Goal: Information Seeking & Learning: Learn about a topic

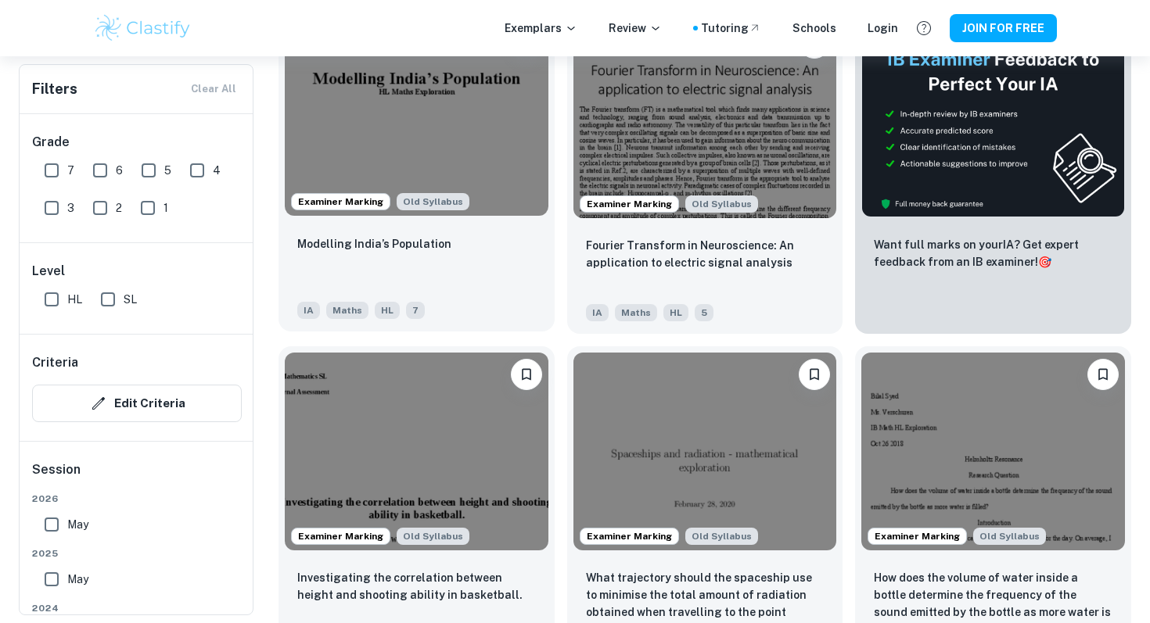
scroll to position [549, 0]
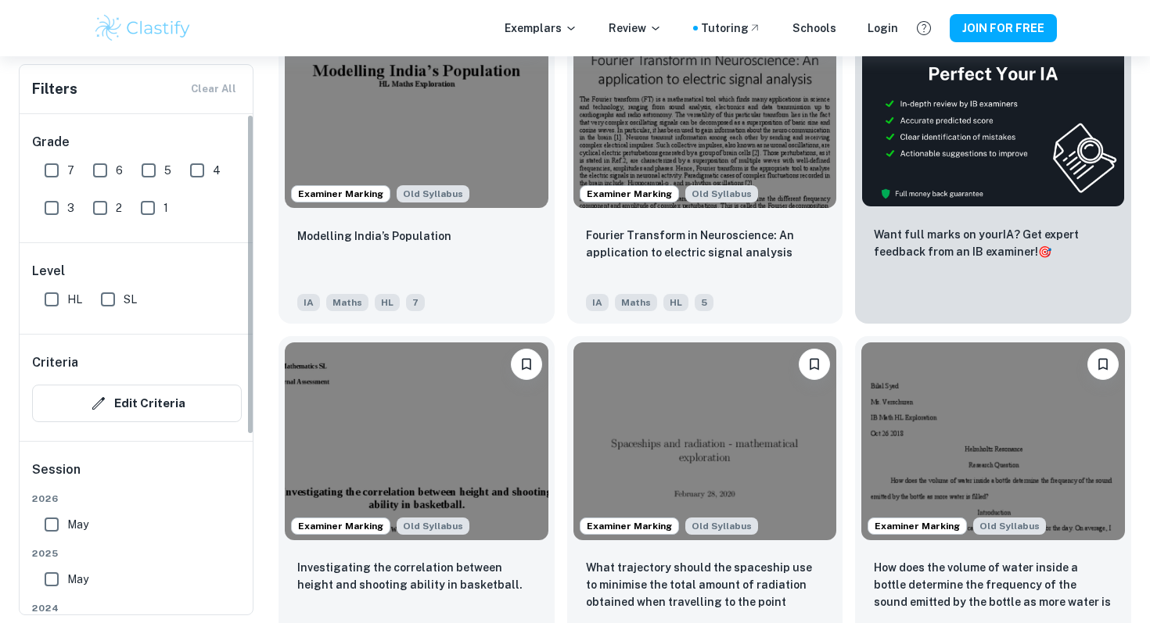
click at [56, 170] on input "7" at bounding box center [51, 170] width 31 height 31
checkbox input "true"
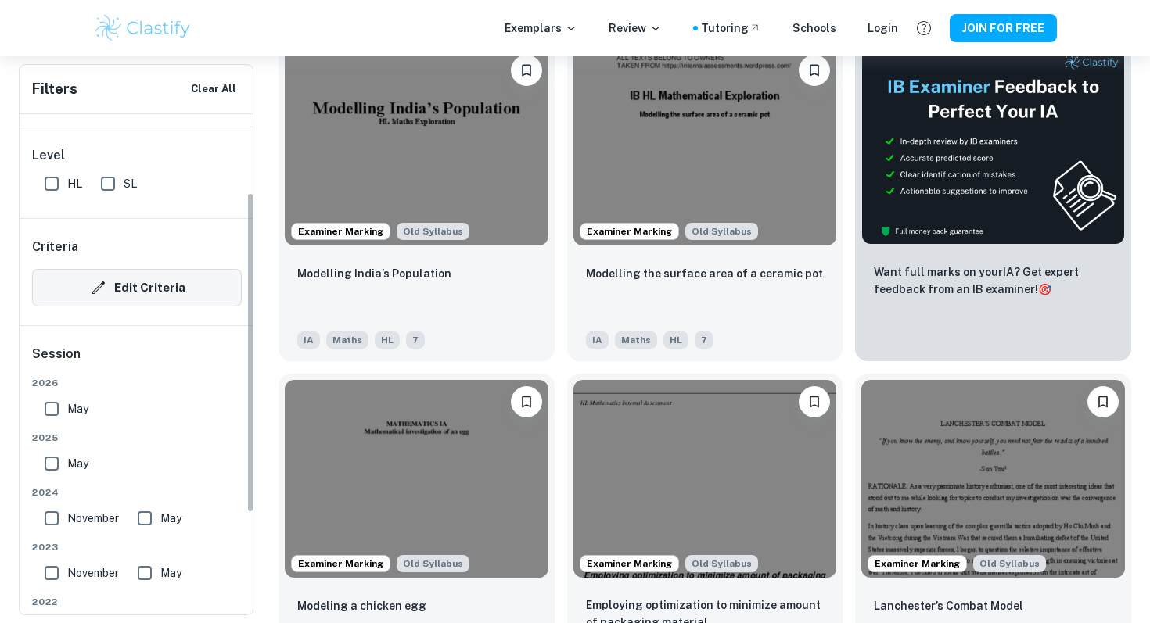
scroll to position [131, 0]
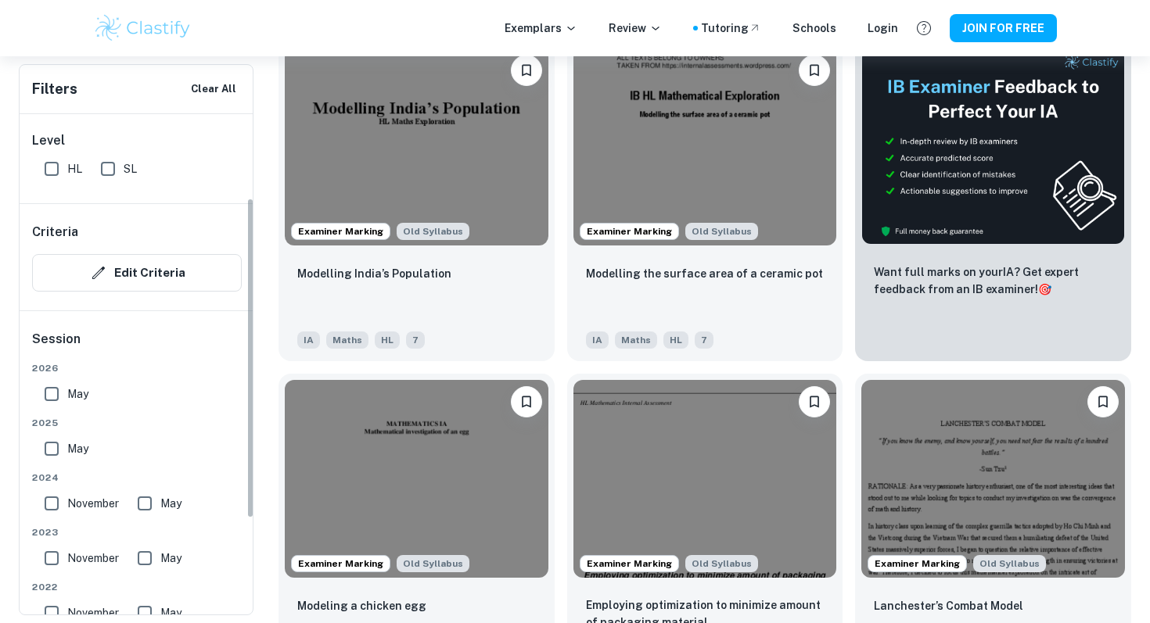
click at [47, 391] on input "May" at bounding box center [51, 394] width 31 height 31
checkbox input "true"
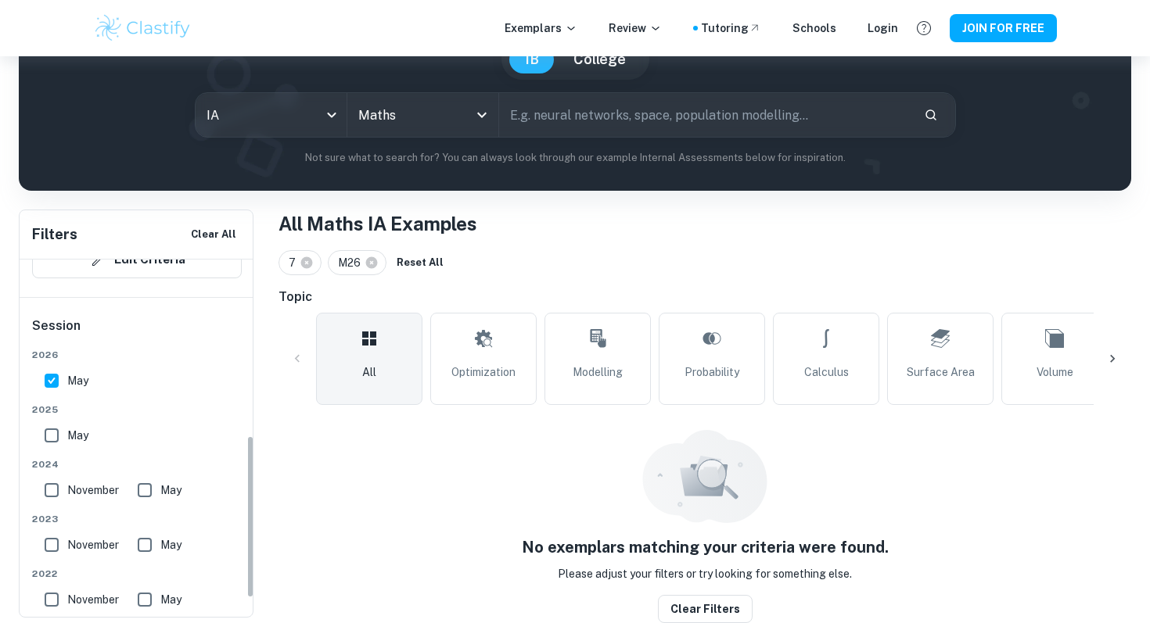
scroll to position [384, 0]
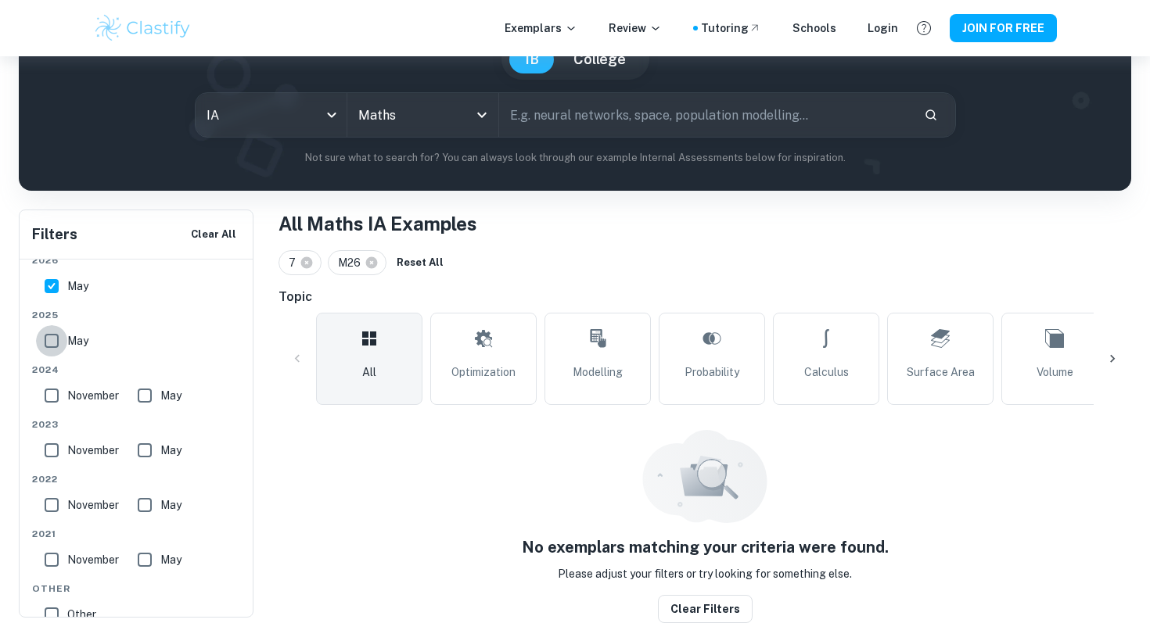
click at [52, 347] on input "May" at bounding box center [51, 340] width 31 height 31
checkbox input "true"
click at [47, 288] on input "May" at bounding box center [51, 286] width 31 height 31
checkbox input "false"
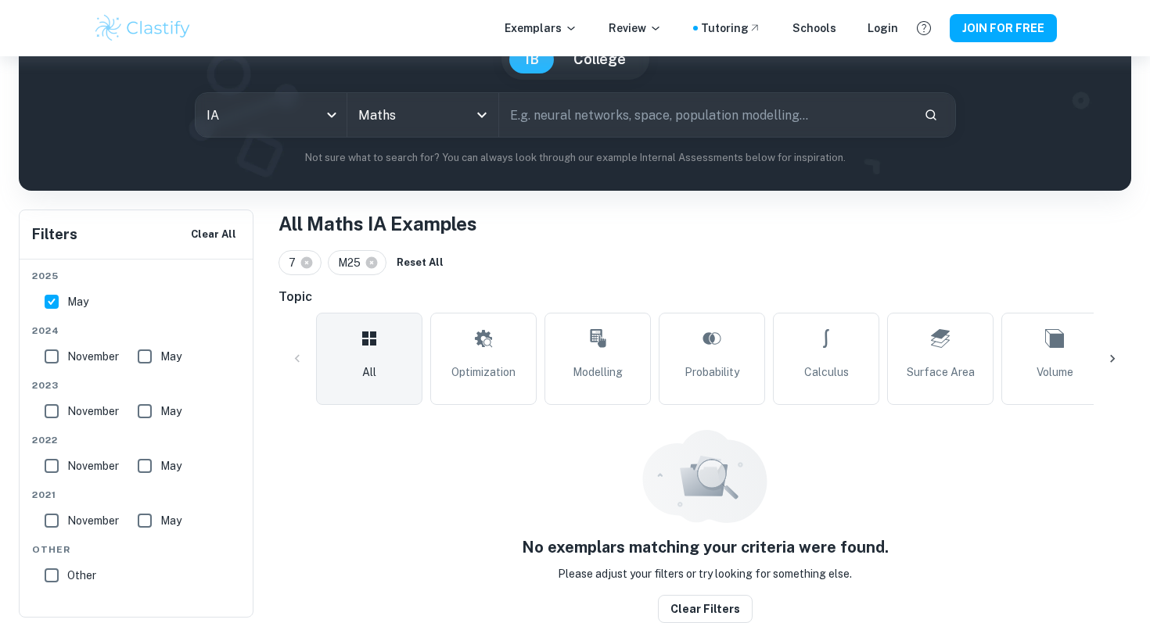
click at [55, 345] on input "November" at bounding box center [51, 356] width 31 height 31
checkbox input "true"
click at [51, 300] on input "May" at bounding box center [51, 301] width 31 height 31
checkbox input "false"
click at [150, 352] on input "May" at bounding box center [144, 356] width 31 height 31
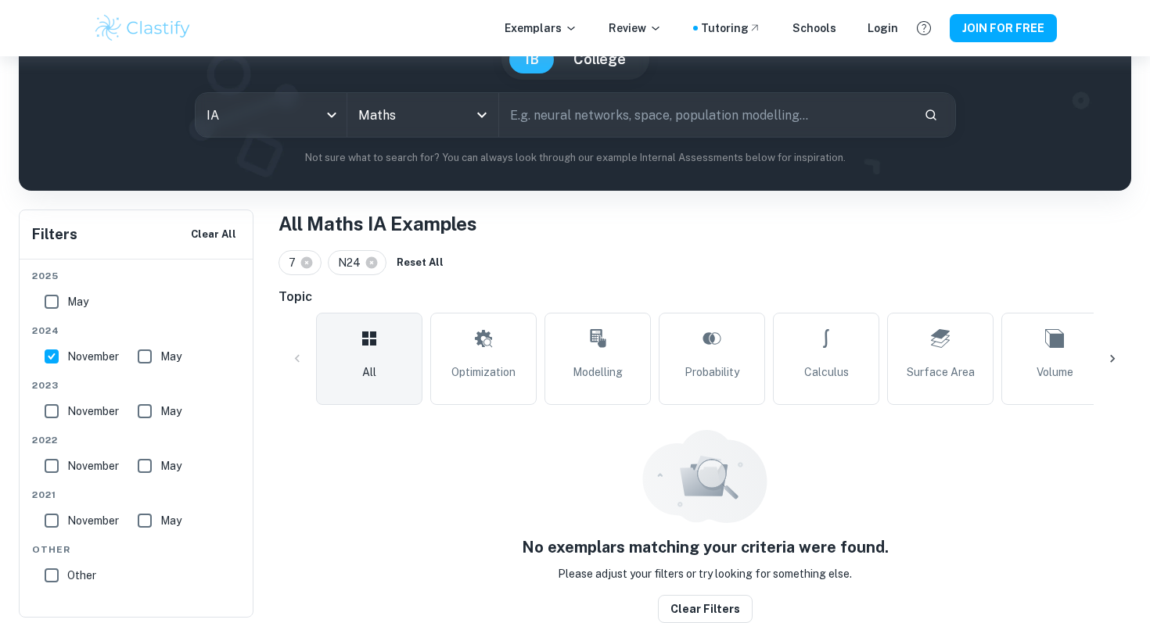
checkbox input "true"
click at [52, 404] on input "November" at bounding box center [51, 411] width 31 height 31
checkbox input "true"
click at [153, 410] on input "May" at bounding box center [144, 411] width 31 height 31
checkbox input "true"
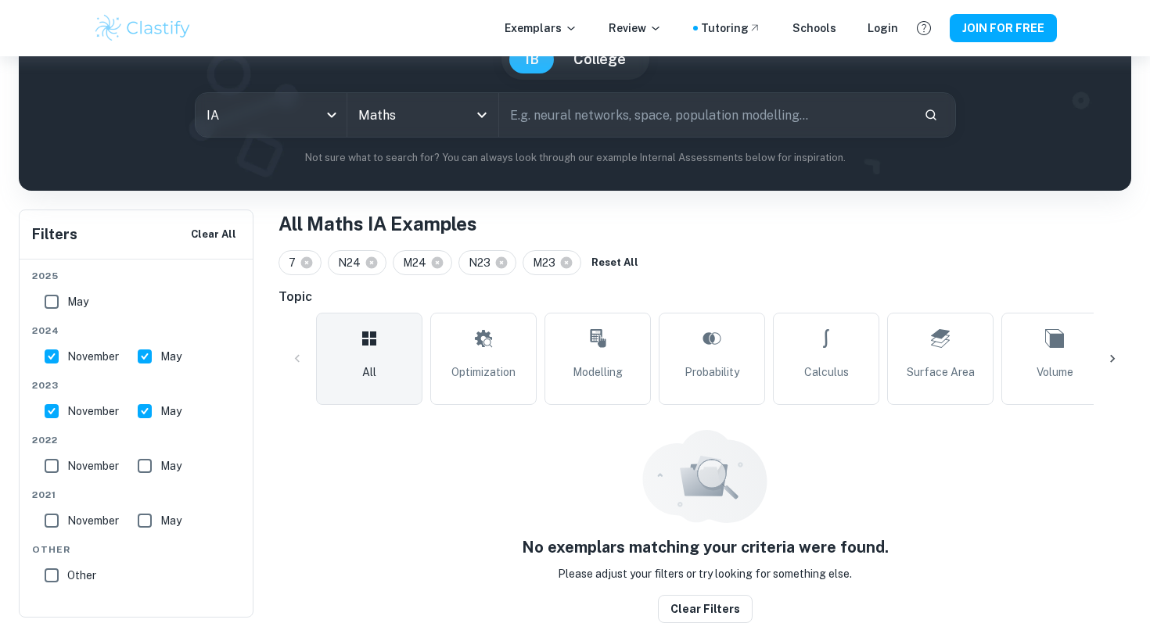
click at [153, 346] on input "May" at bounding box center [144, 356] width 31 height 31
checkbox input "false"
click at [53, 352] on input "November" at bounding box center [51, 356] width 31 height 31
checkbox input "false"
click at [54, 456] on input "November" at bounding box center [51, 465] width 31 height 31
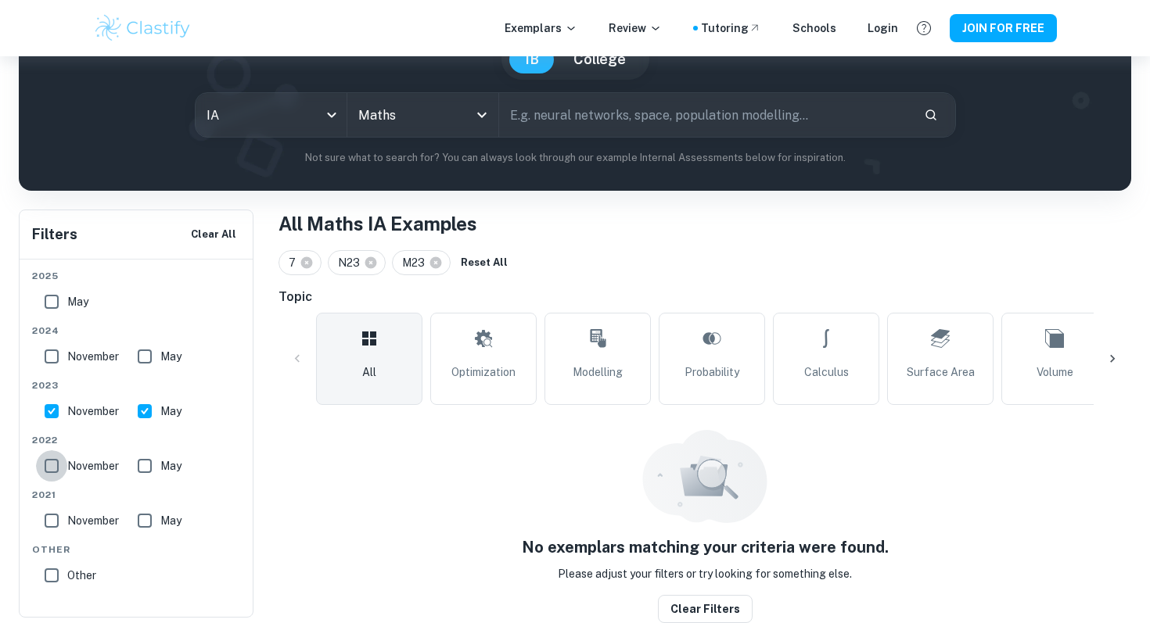
checkbox input "true"
click at [170, 461] on span "May" at bounding box center [170, 466] width 21 height 17
click at [160, 461] on input "May" at bounding box center [144, 465] width 31 height 31
click at [149, 461] on input "May" at bounding box center [144, 465] width 31 height 31
click at [147, 473] on input "May" at bounding box center [144, 465] width 31 height 31
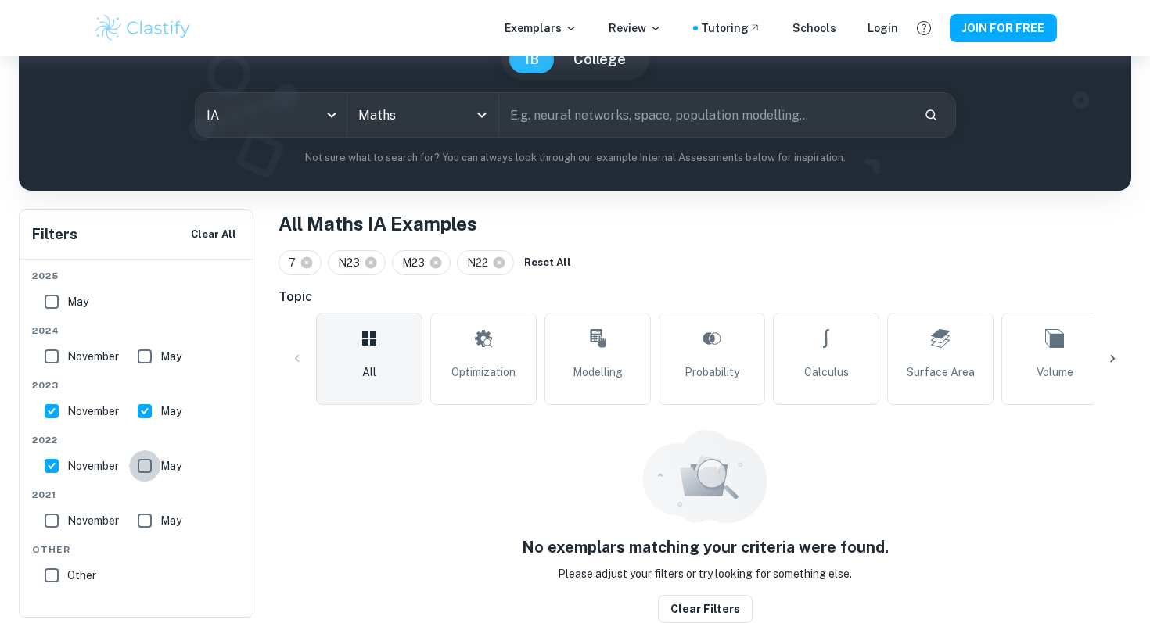
checkbox input "true"
click at [147, 516] on input "May" at bounding box center [144, 520] width 31 height 31
checkbox input "true"
click at [57, 514] on input "November" at bounding box center [51, 520] width 31 height 31
checkbox input "true"
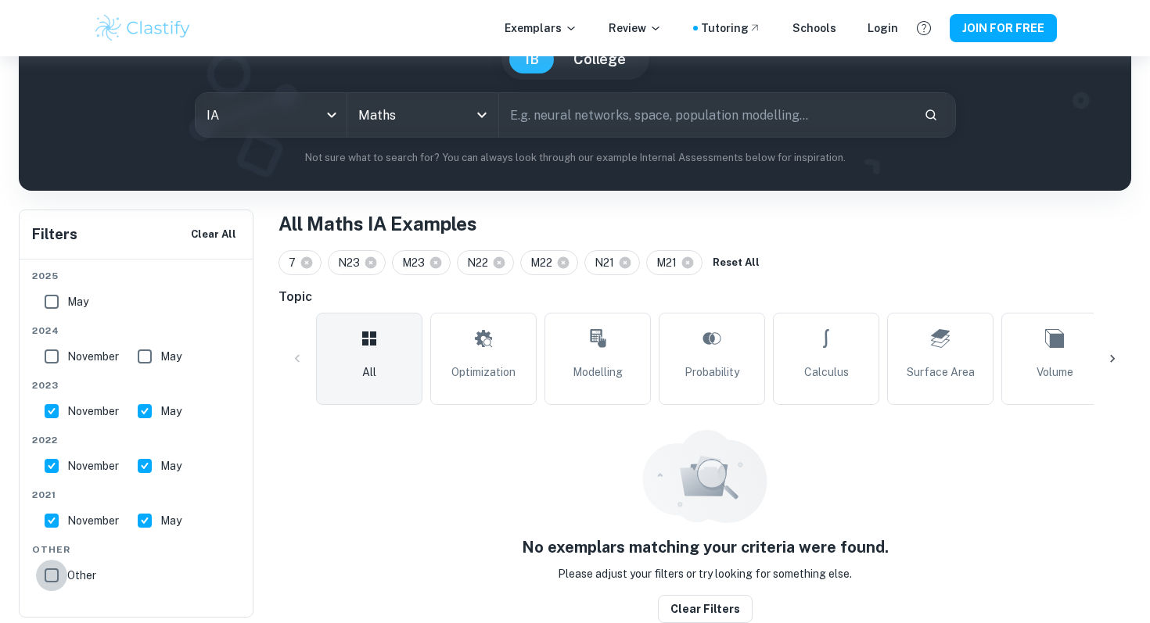
click at [51, 576] on input "Other" at bounding box center [51, 575] width 31 height 31
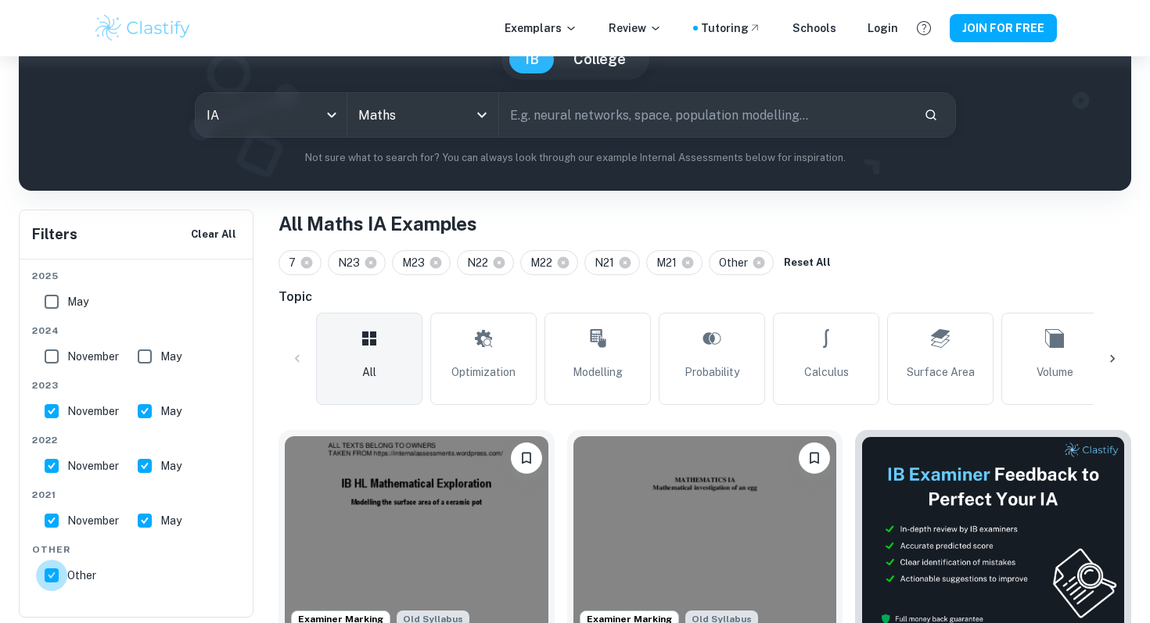
click at [51, 581] on input "Other" at bounding box center [51, 575] width 31 height 31
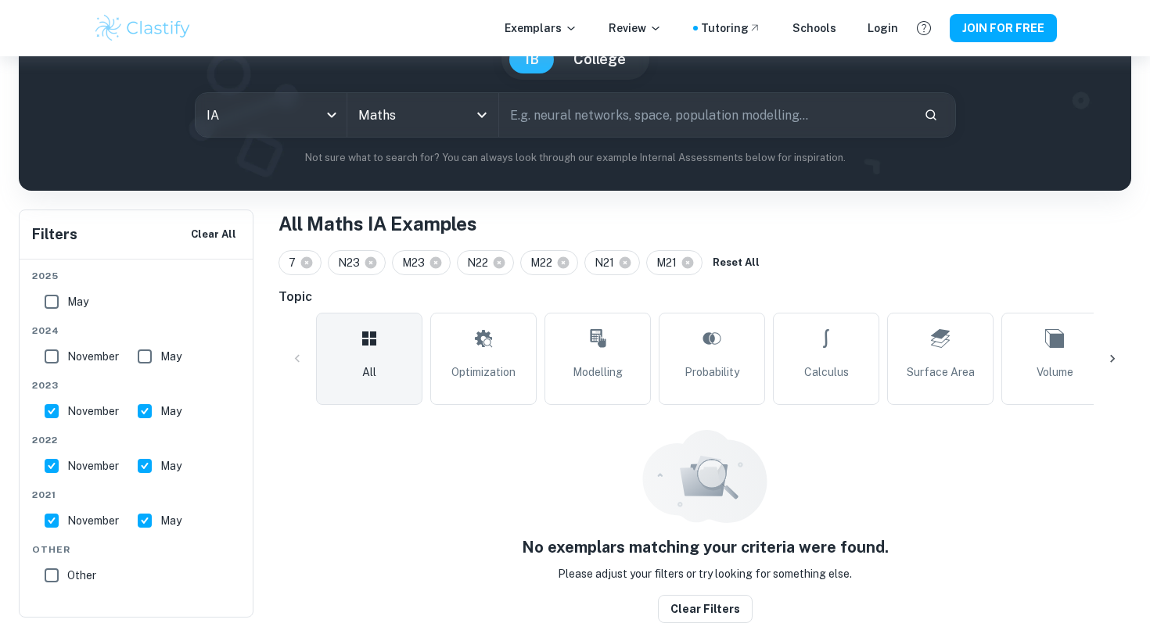
click at [52, 576] on input "Other" at bounding box center [51, 575] width 31 height 31
checkbox input "true"
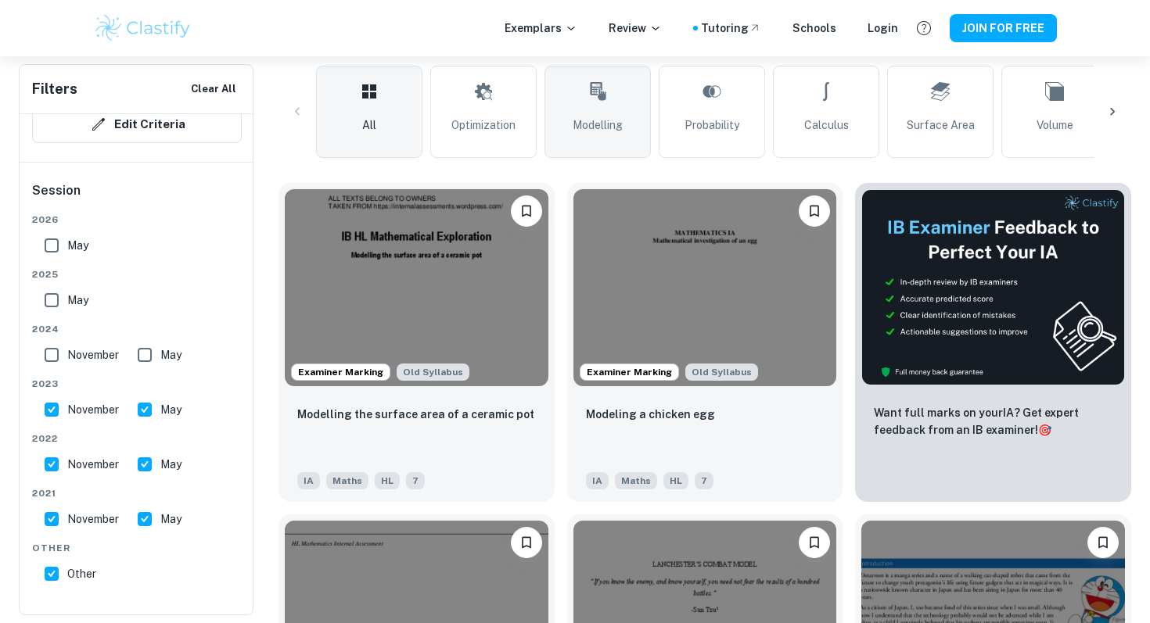
scroll to position [428, 0]
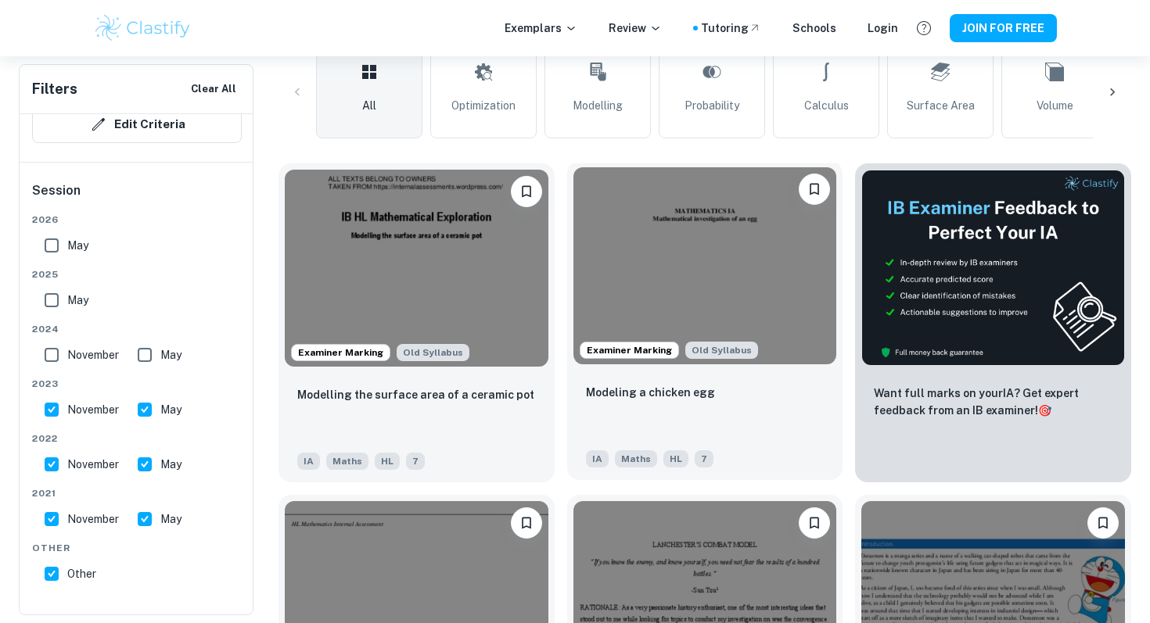
click at [708, 275] on img at bounding box center [705, 265] width 264 height 197
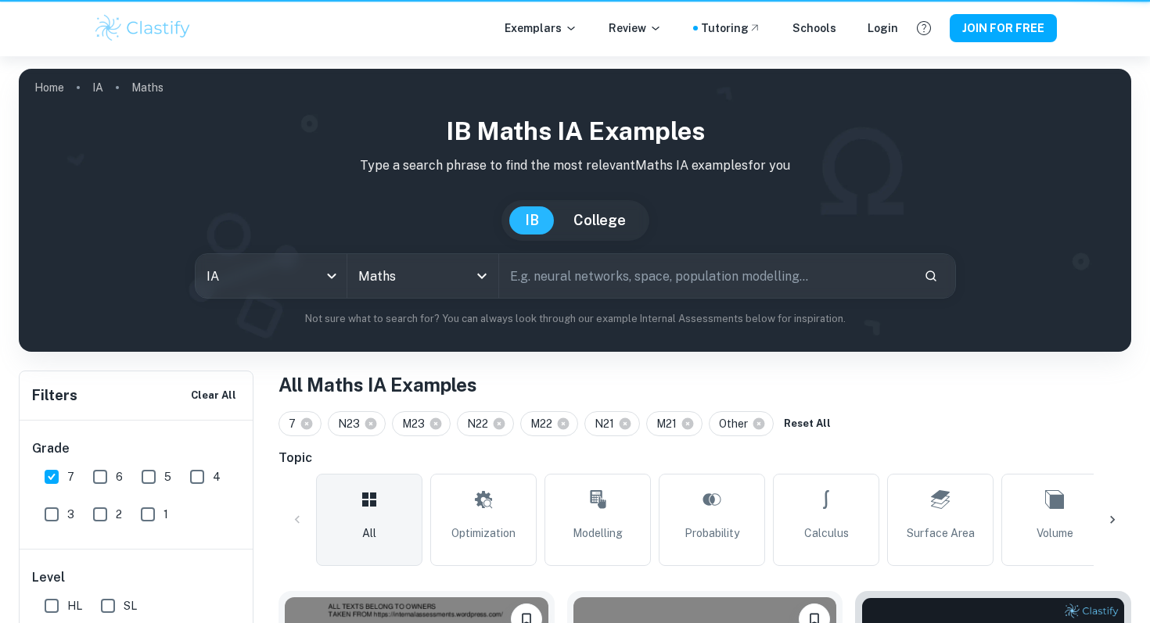
scroll to position [428, 0]
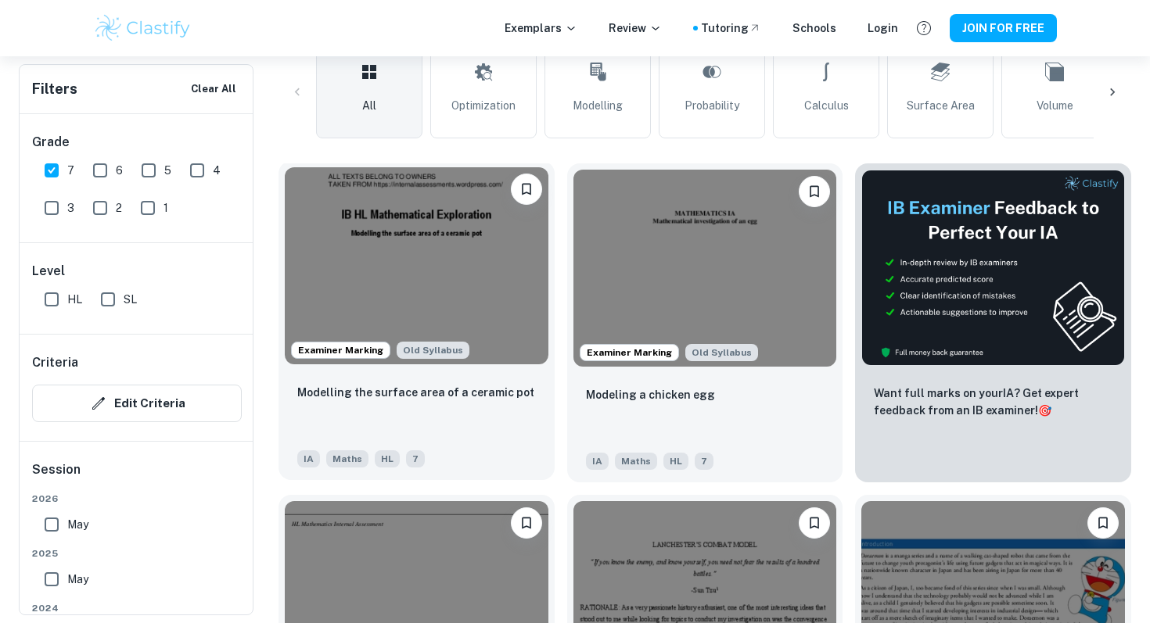
click at [479, 307] on img at bounding box center [417, 265] width 264 height 197
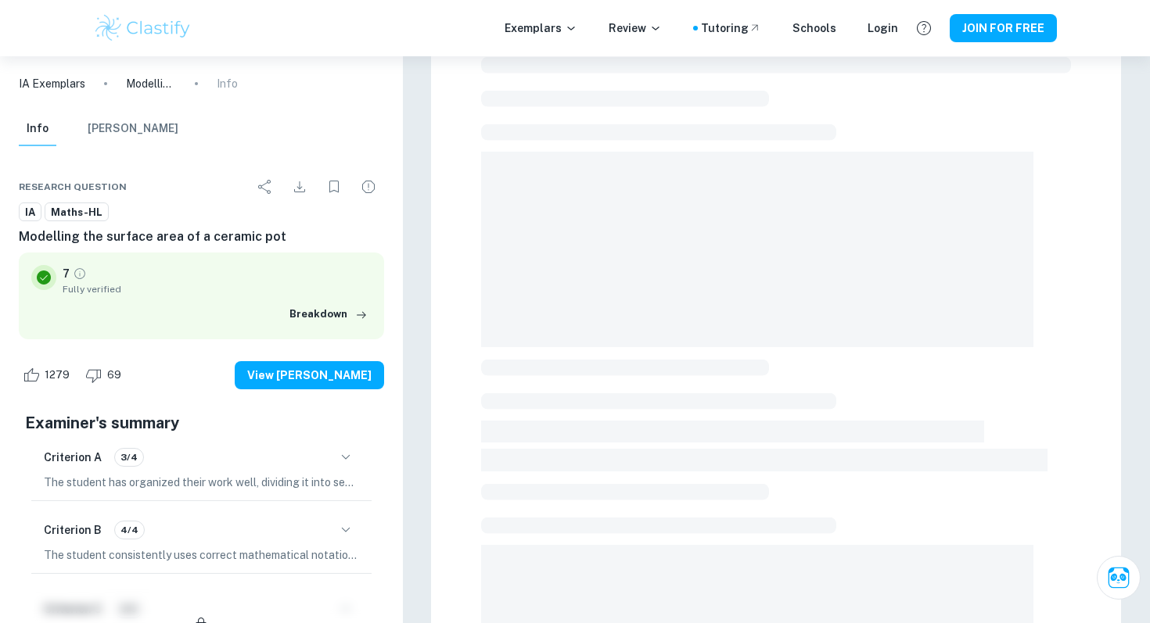
scroll to position [76, 0]
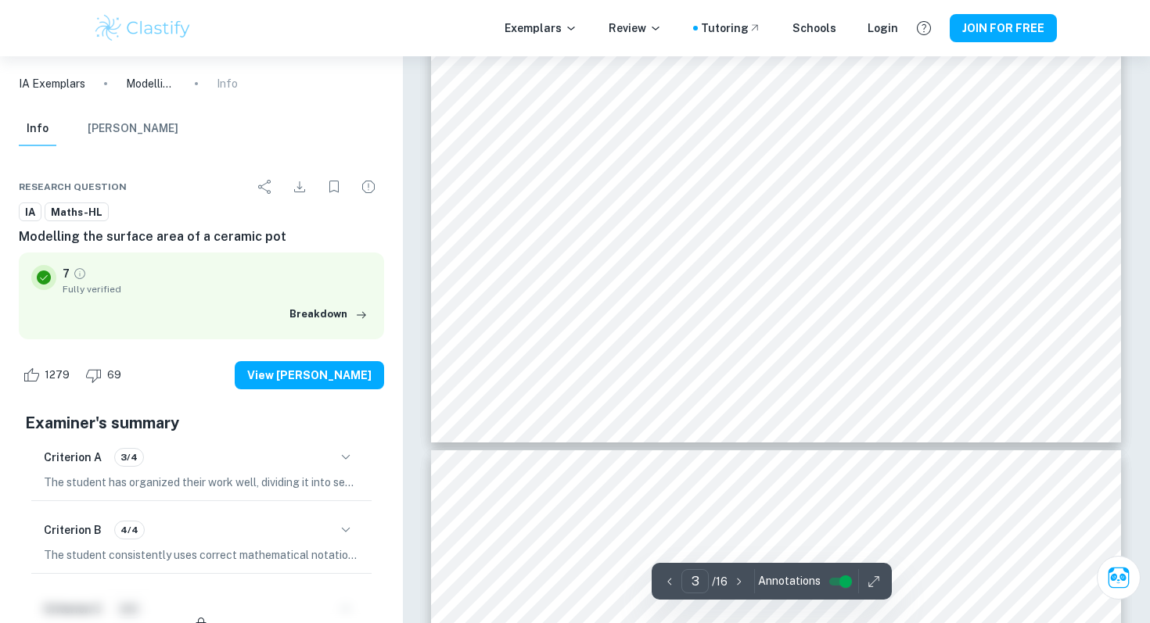
type input "4"
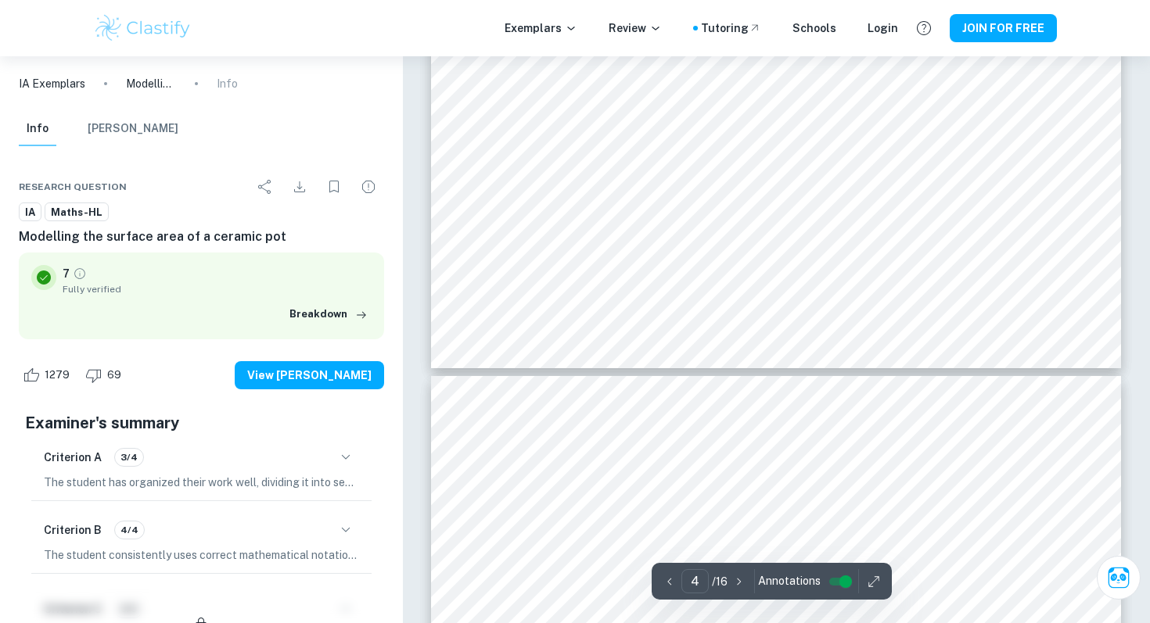
scroll to position [428, 0]
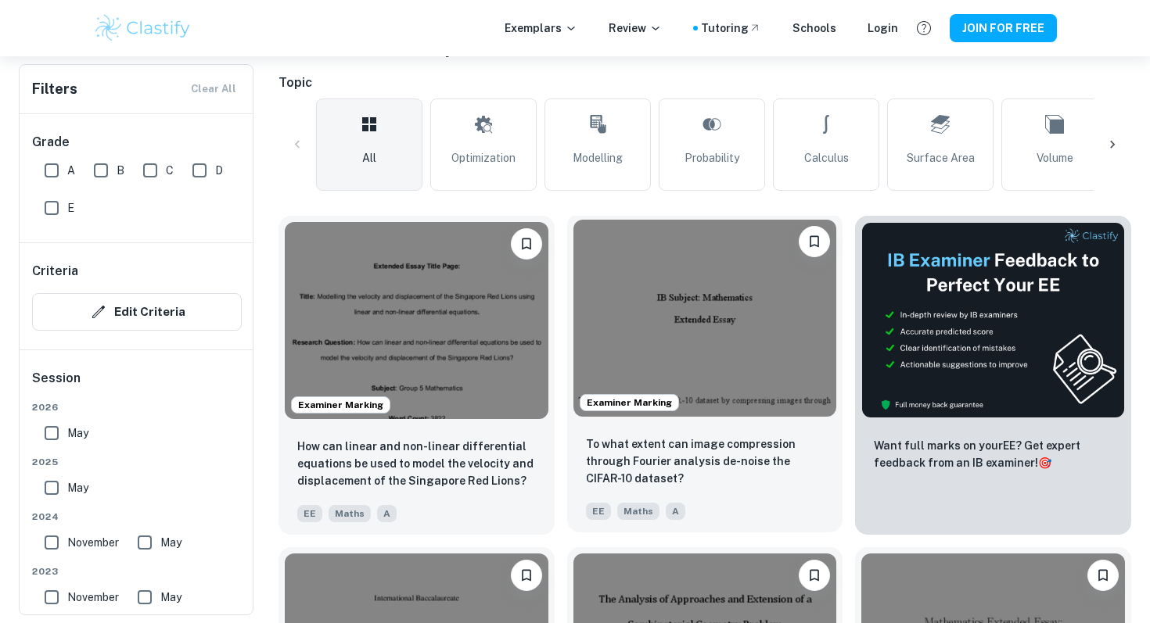
scroll to position [340, 0]
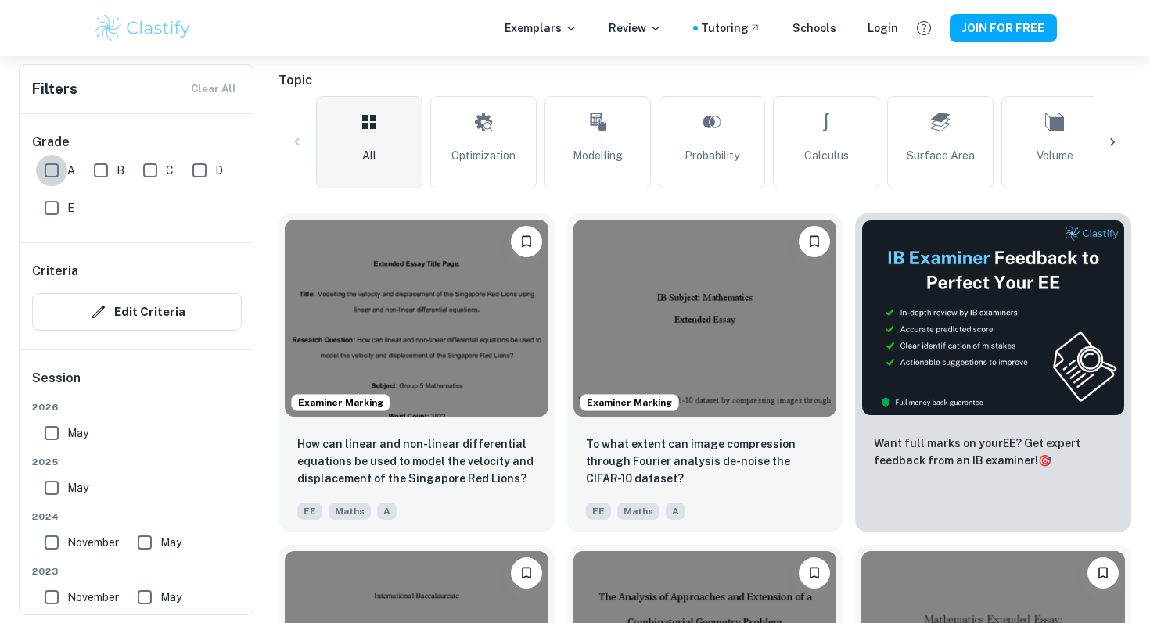
click at [48, 170] on input "A" at bounding box center [51, 170] width 31 height 31
checkbox input "true"
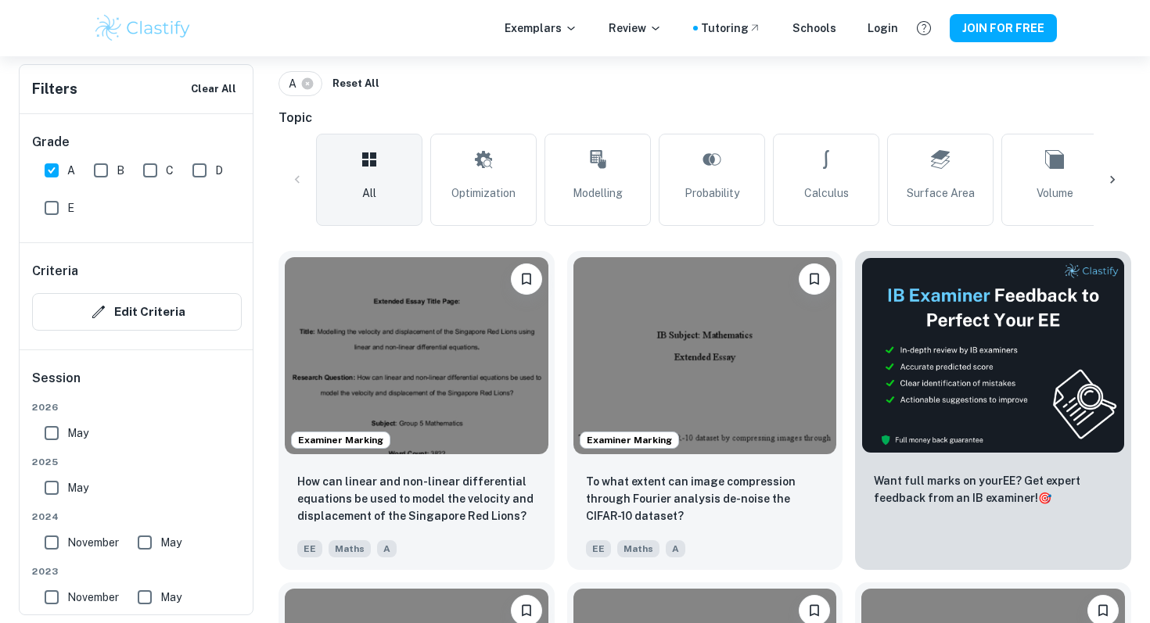
scroll to position [462, 0]
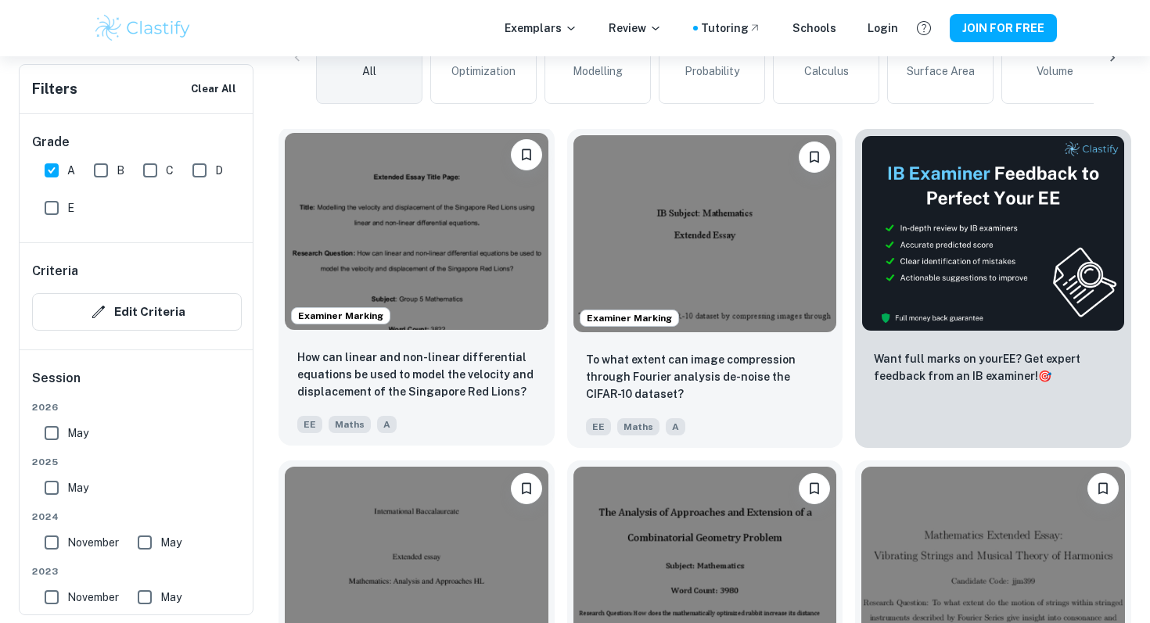
click at [468, 253] on img at bounding box center [417, 231] width 264 height 197
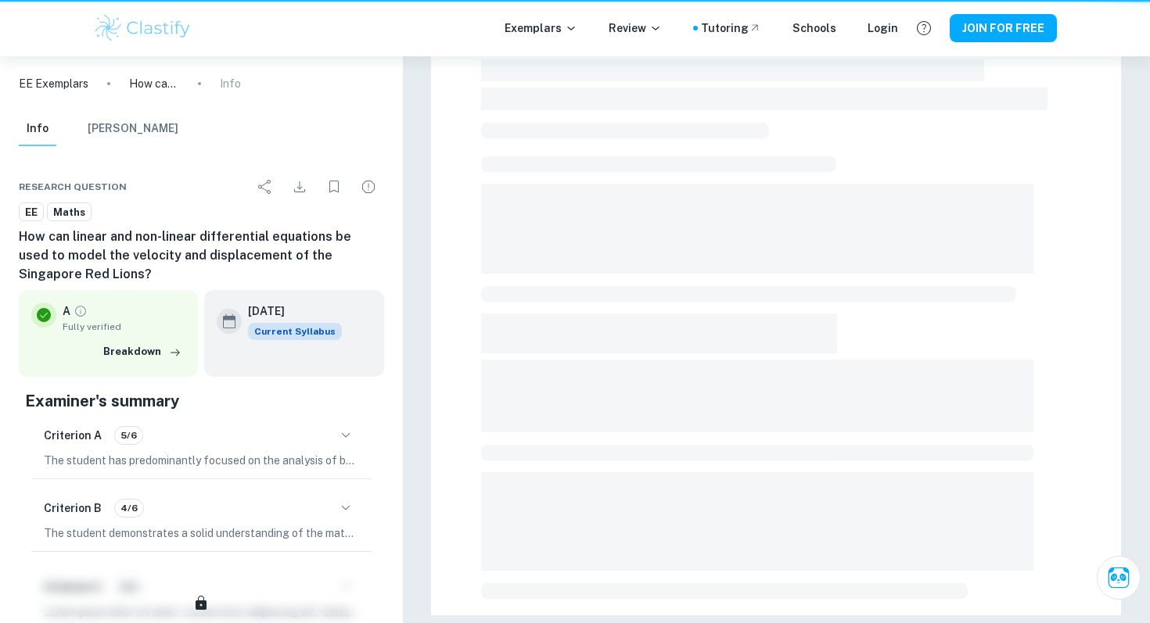
click at [468, 253] on div at bounding box center [776, 127] width 690 height 976
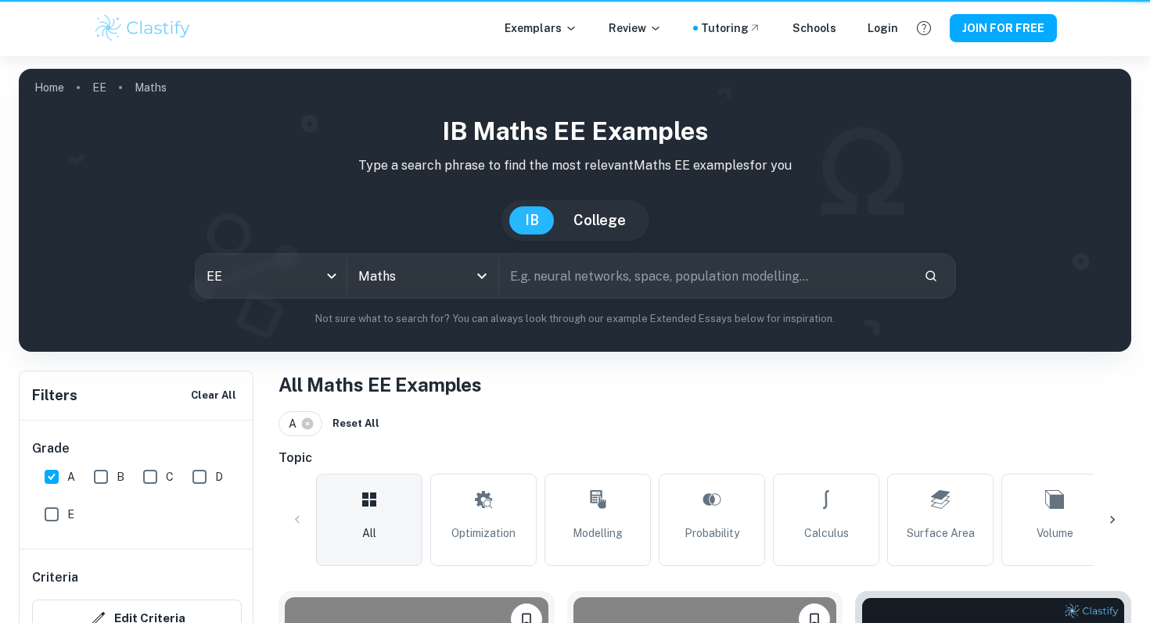
scroll to position [462, 0]
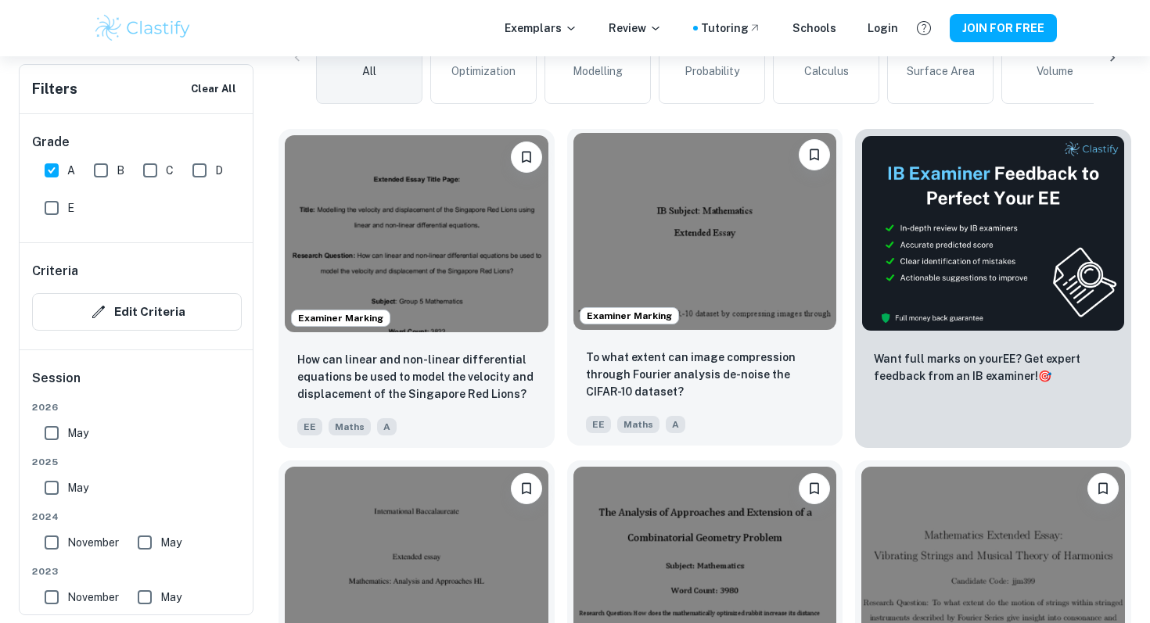
click at [624, 188] on img at bounding box center [705, 231] width 264 height 197
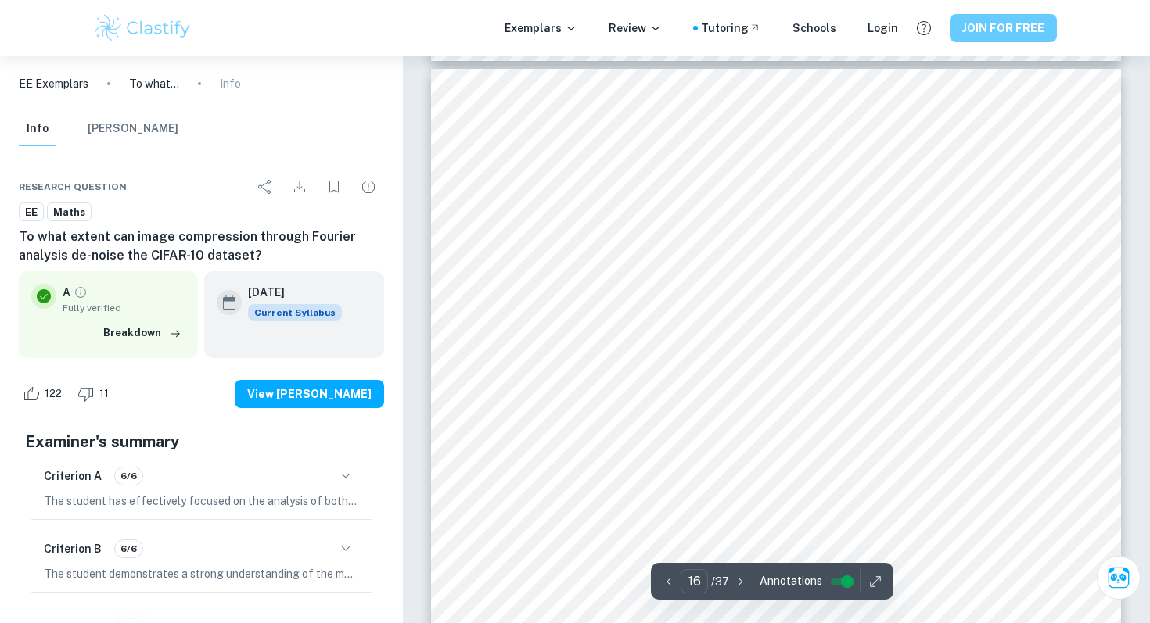
scroll to position [14026, 0]
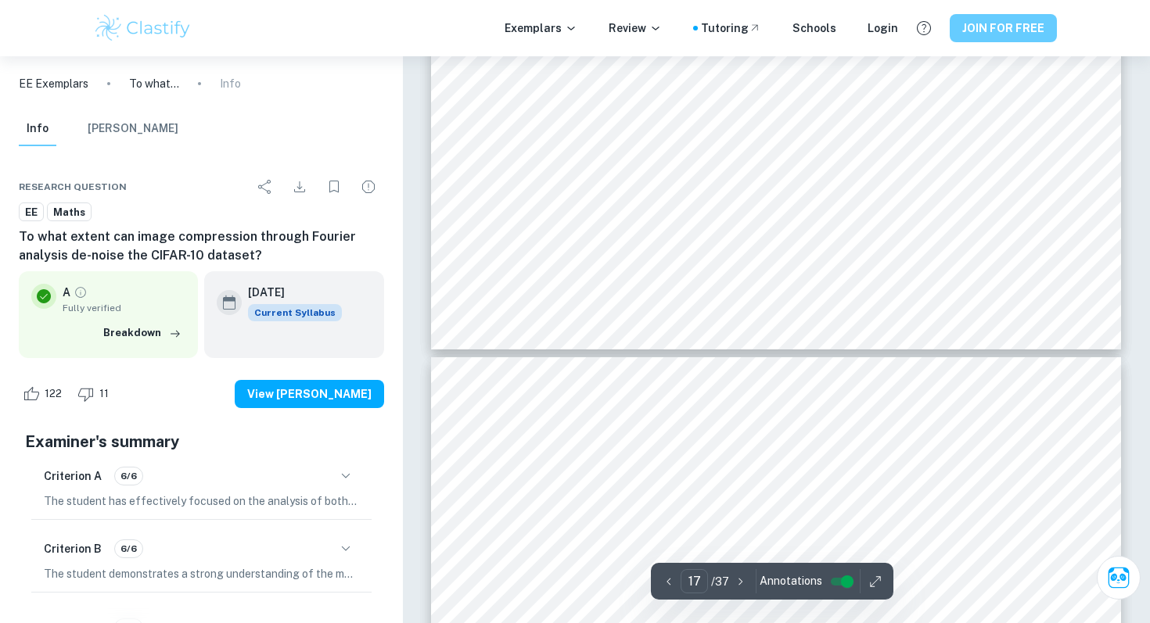
type input "18"
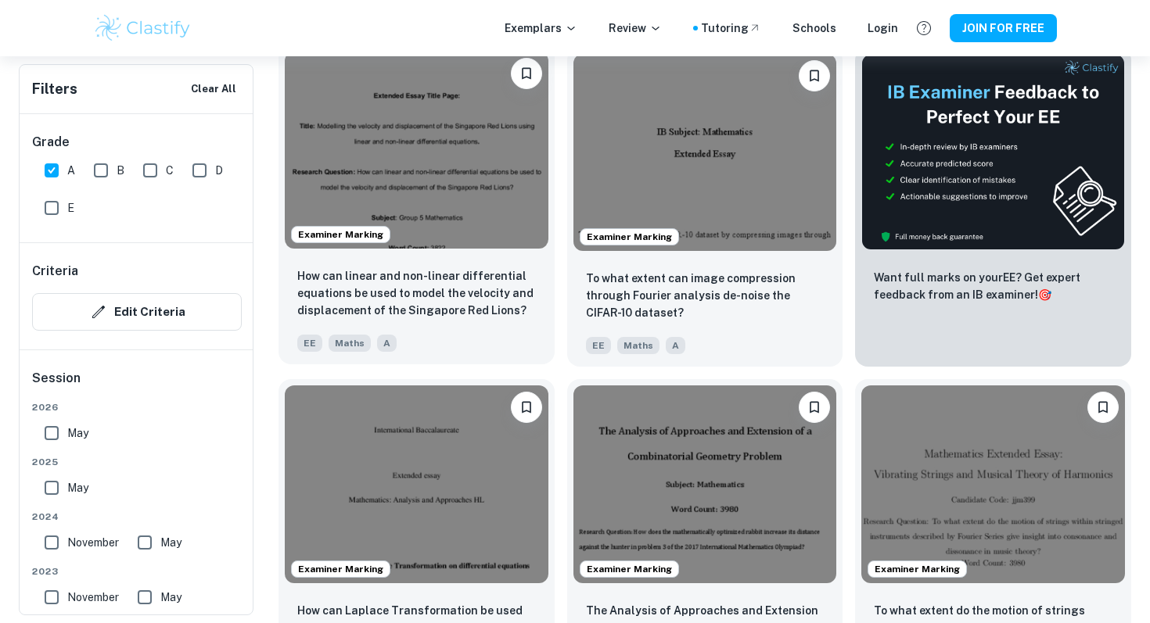
scroll to position [573, 0]
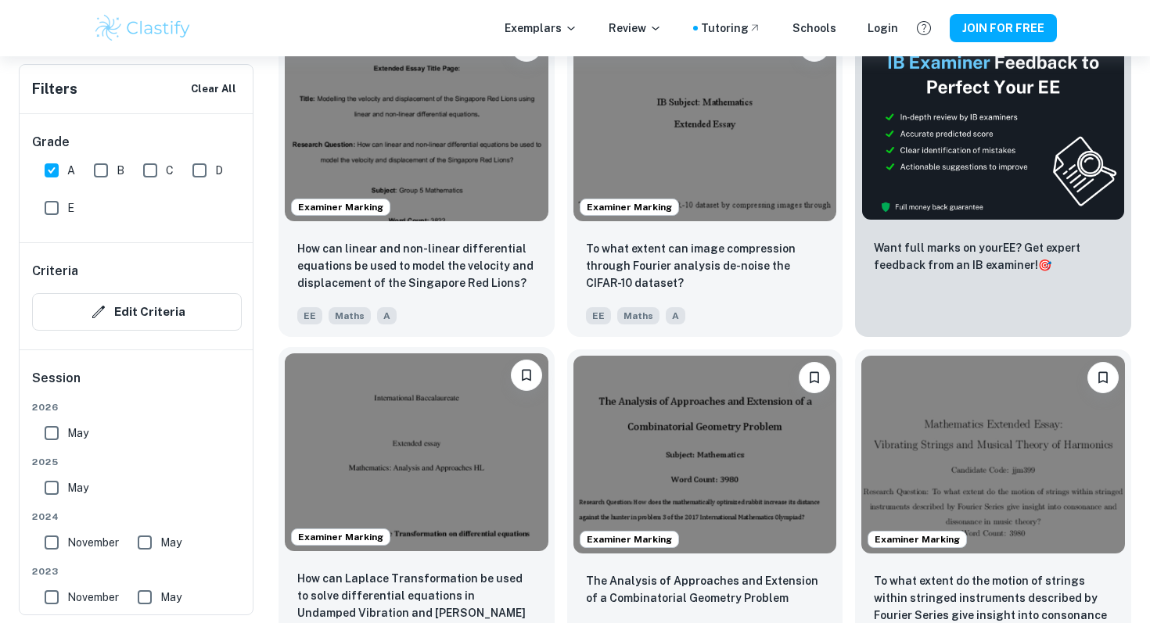
click at [420, 405] on img at bounding box center [417, 452] width 264 height 197
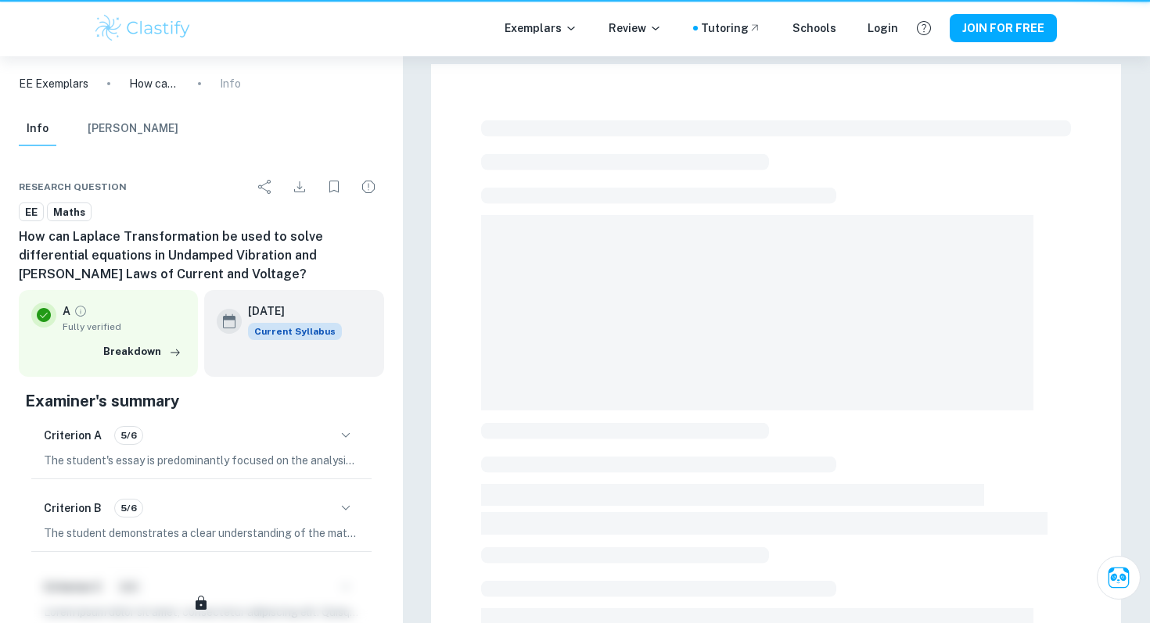
click at [420, 405] on div at bounding box center [777, 552] width 748 height 992
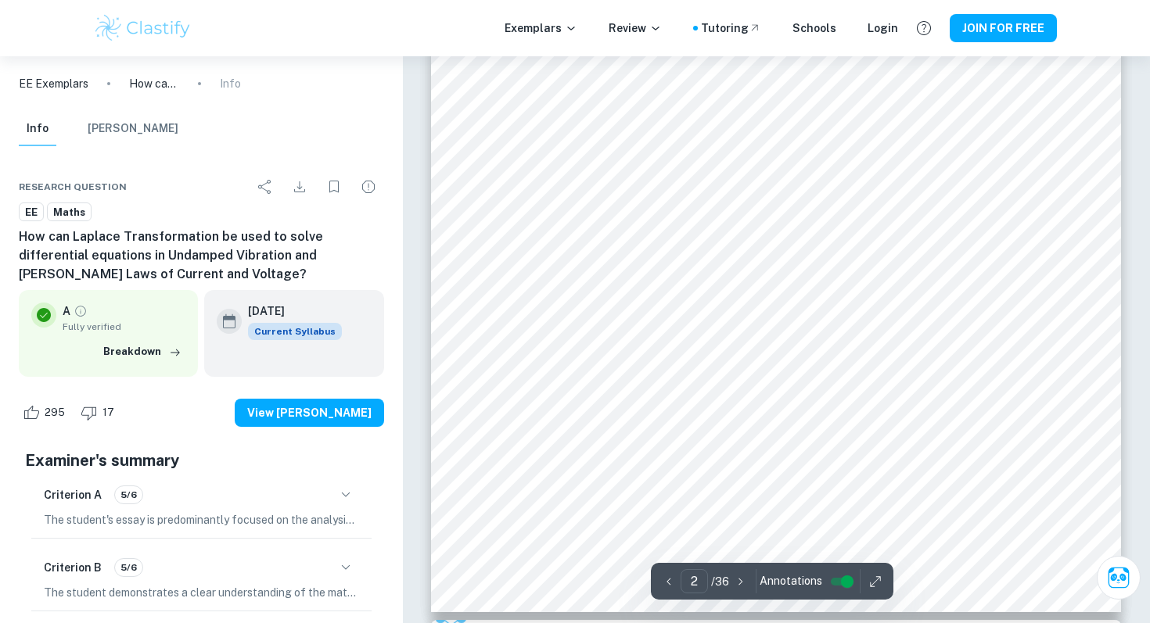
scroll to position [1526, 0]
type input "23"
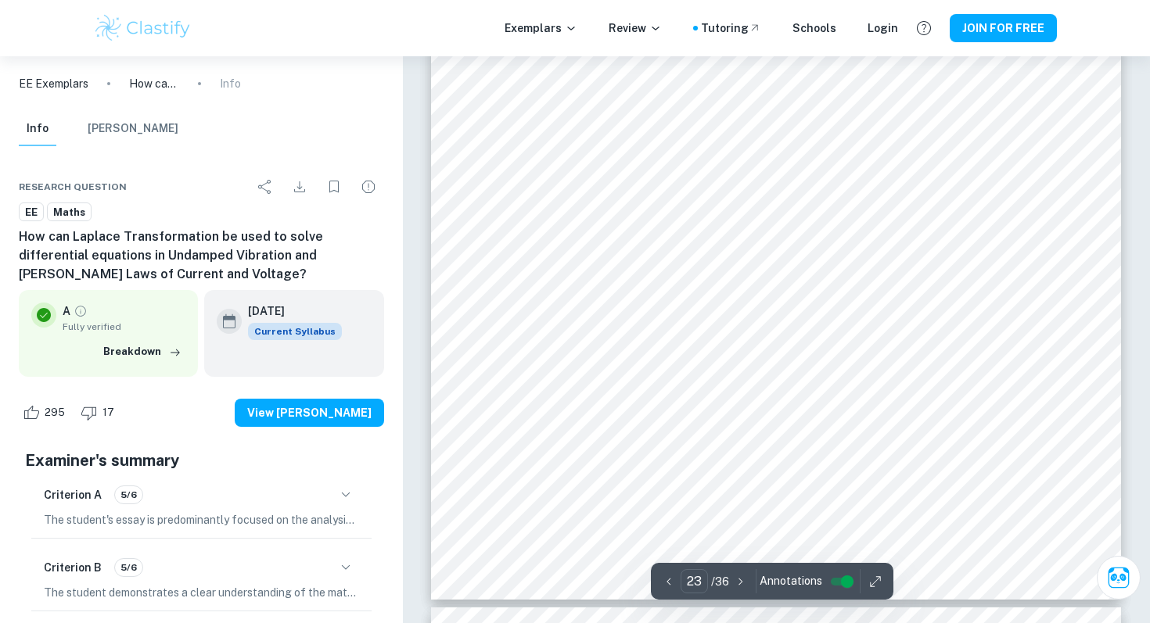
scroll to position [22605, 0]
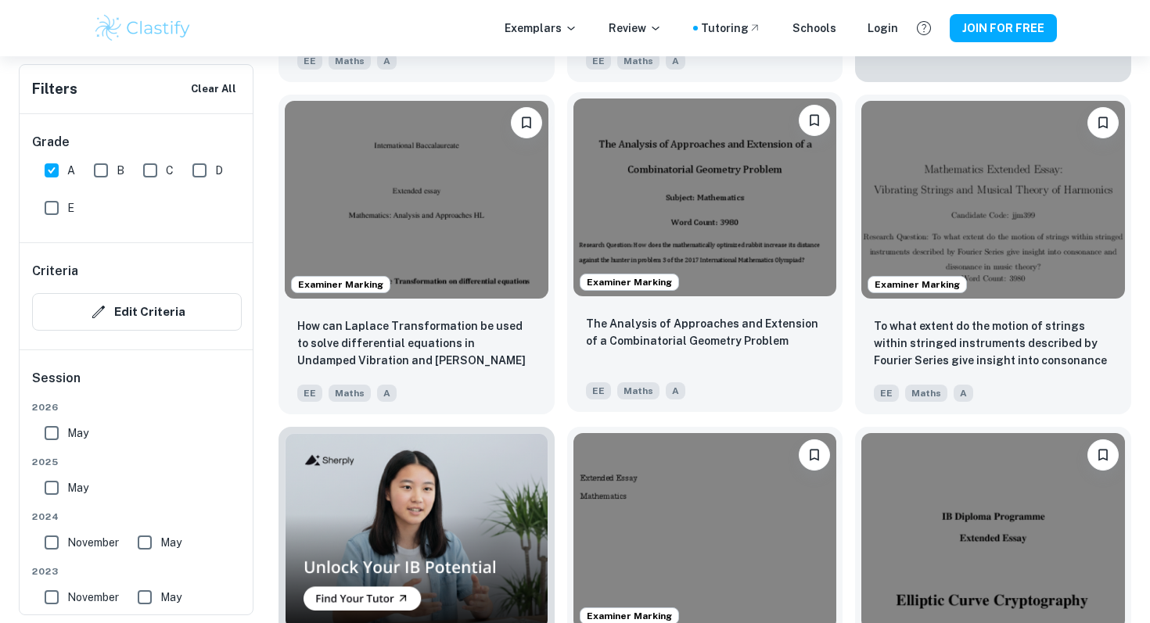
scroll to position [917, 0]
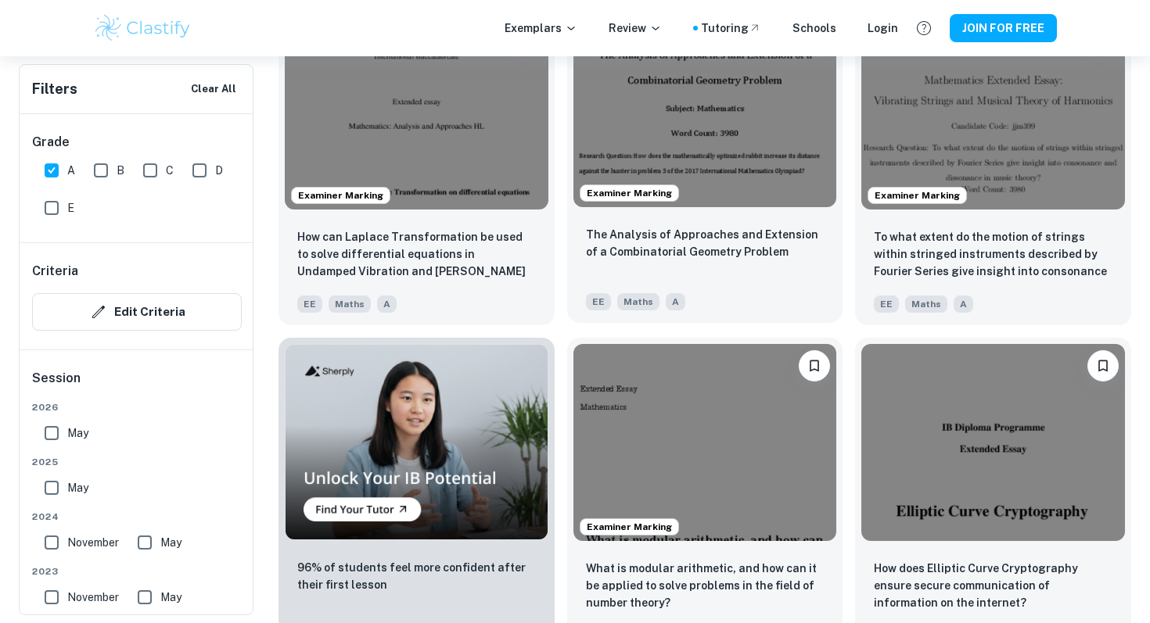
click at [728, 161] on img at bounding box center [705, 107] width 264 height 197
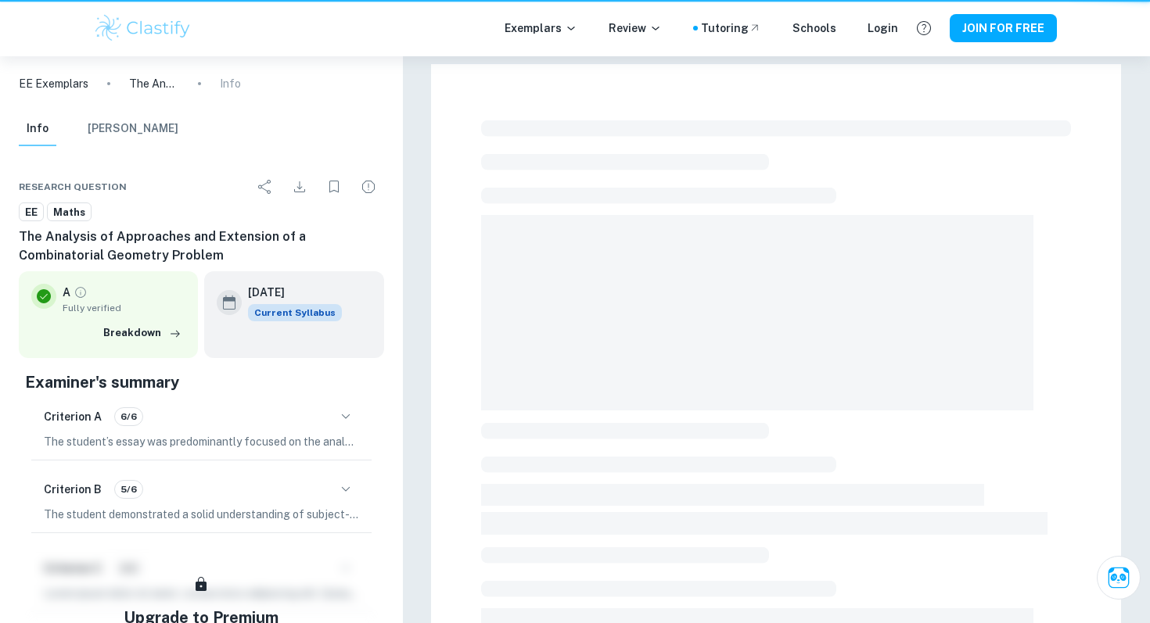
click at [728, 161] on span at bounding box center [625, 162] width 288 height 16
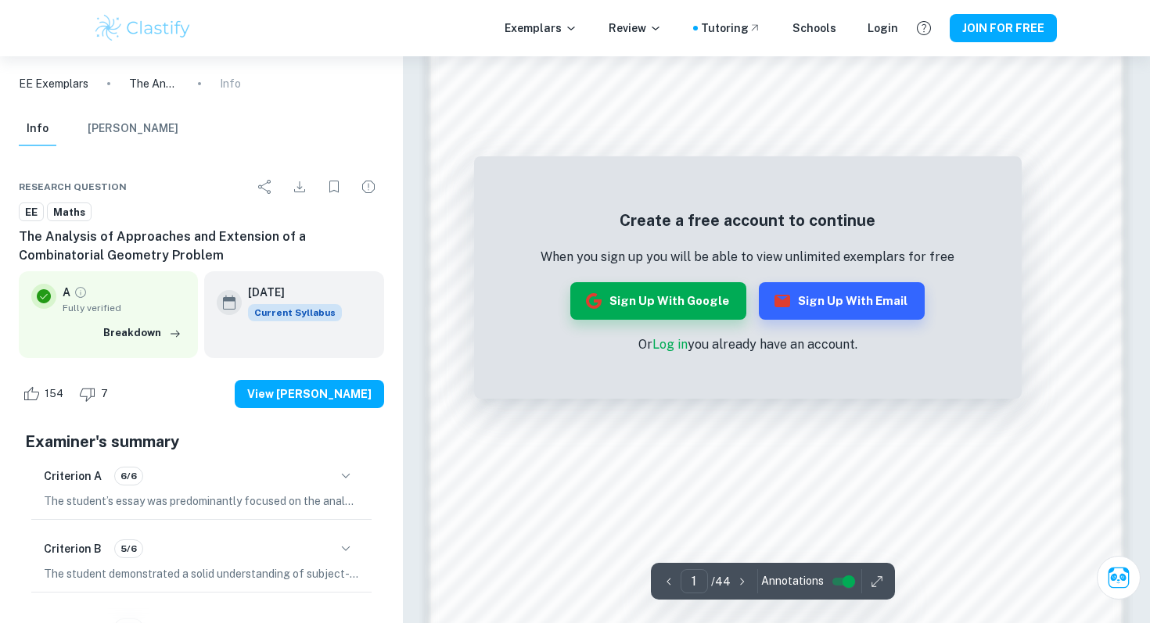
scroll to position [1349, 0]
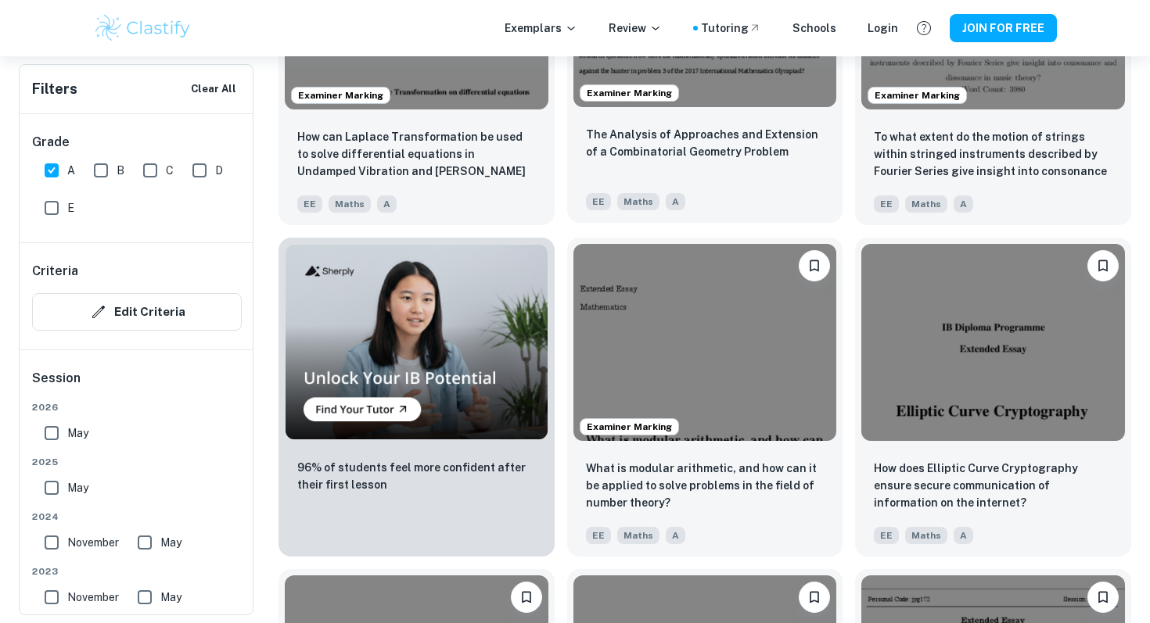
scroll to position [1111, 0]
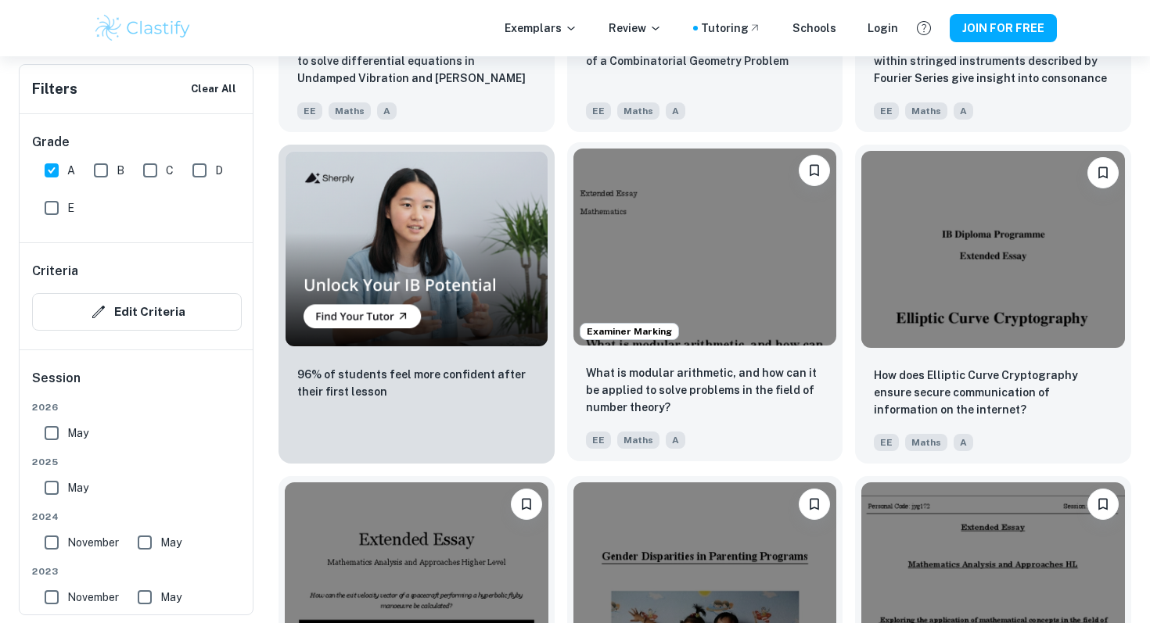
click at [775, 314] on img at bounding box center [705, 247] width 264 height 197
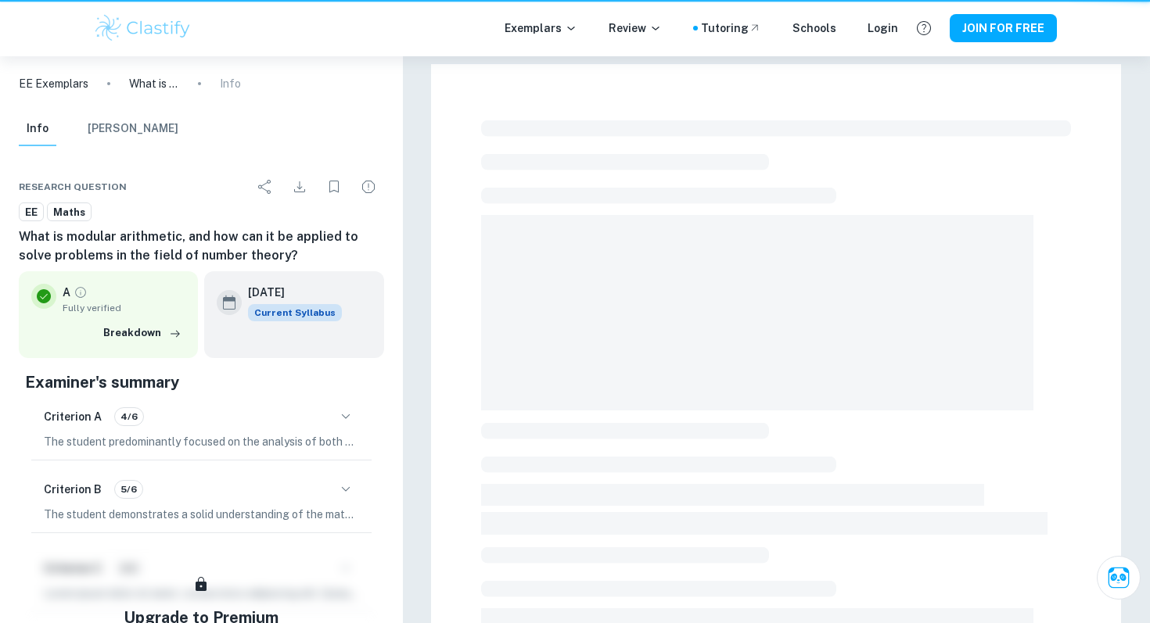
click at [775, 314] on span at bounding box center [757, 313] width 552 height 196
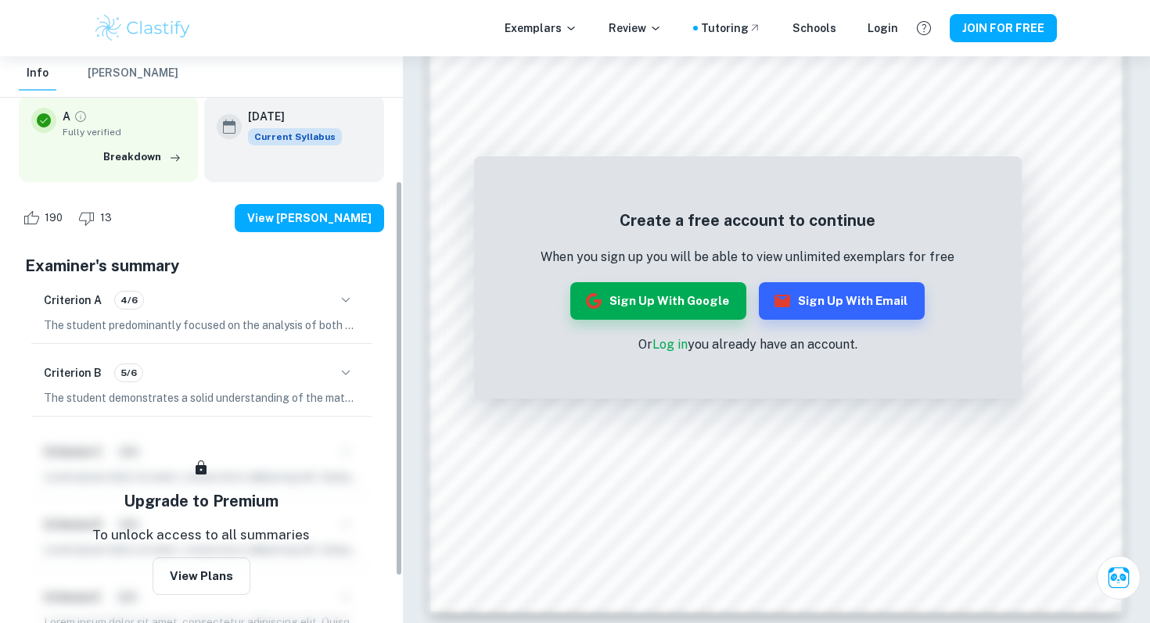
scroll to position [178, 0]
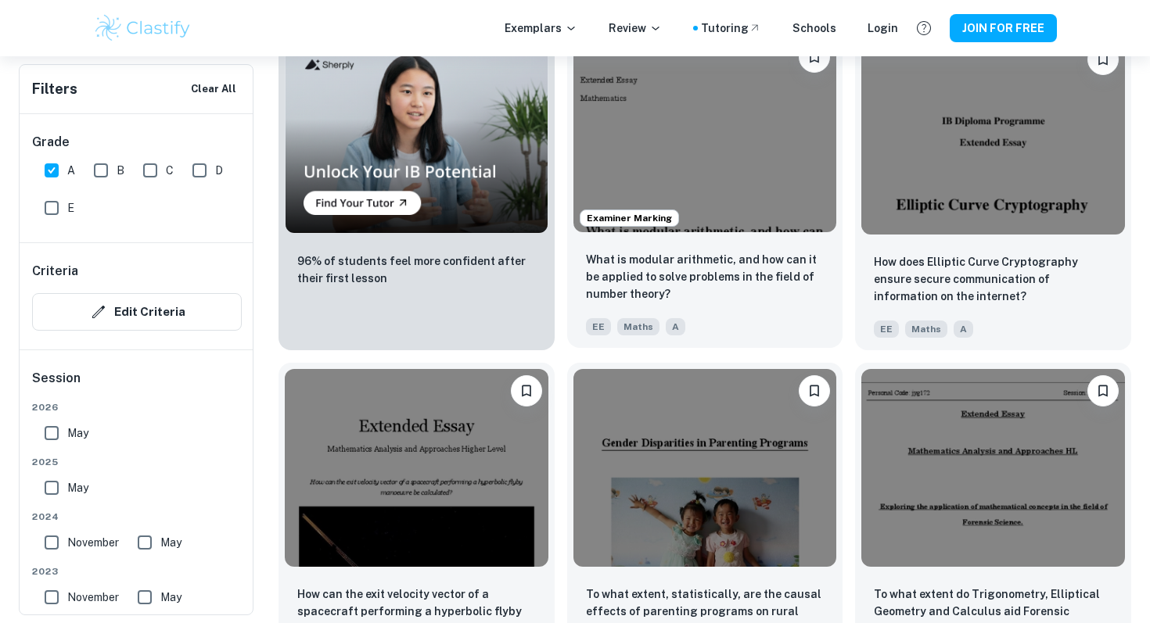
scroll to position [1255, 0]
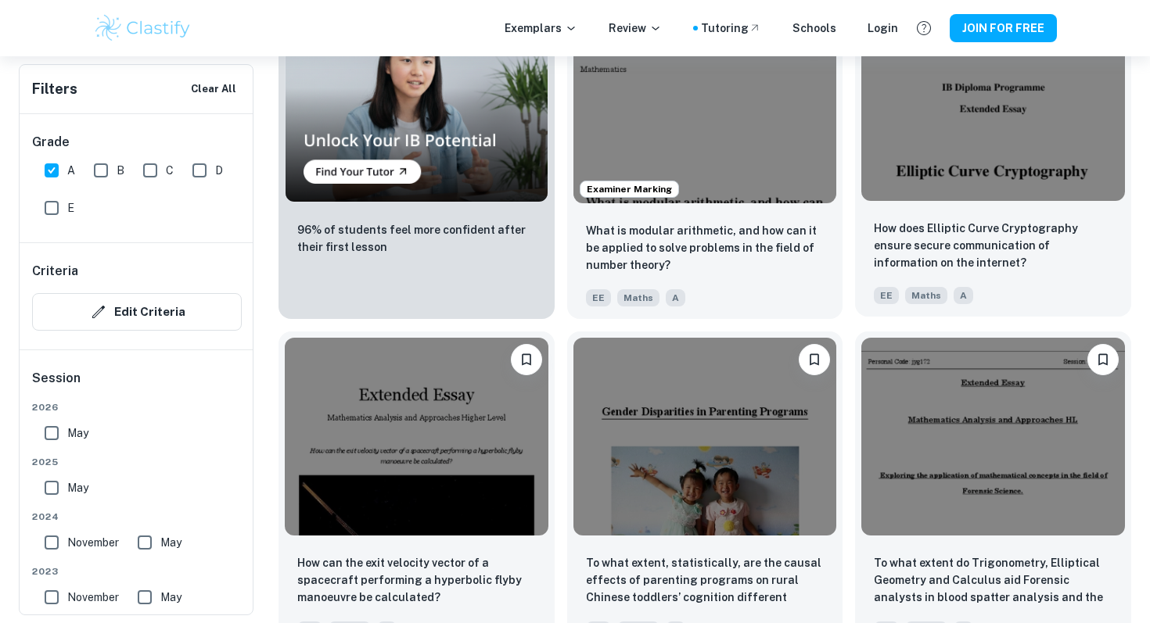
click at [1034, 130] on img at bounding box center [993, 102] width 264 height 197
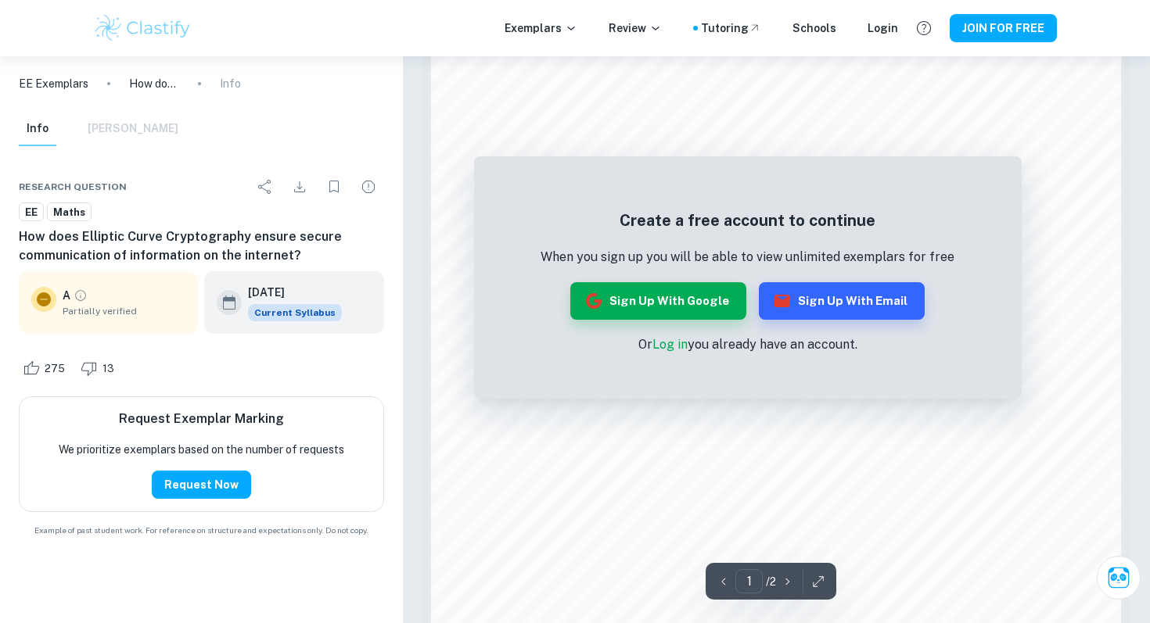
scroll to position [1515, 0]
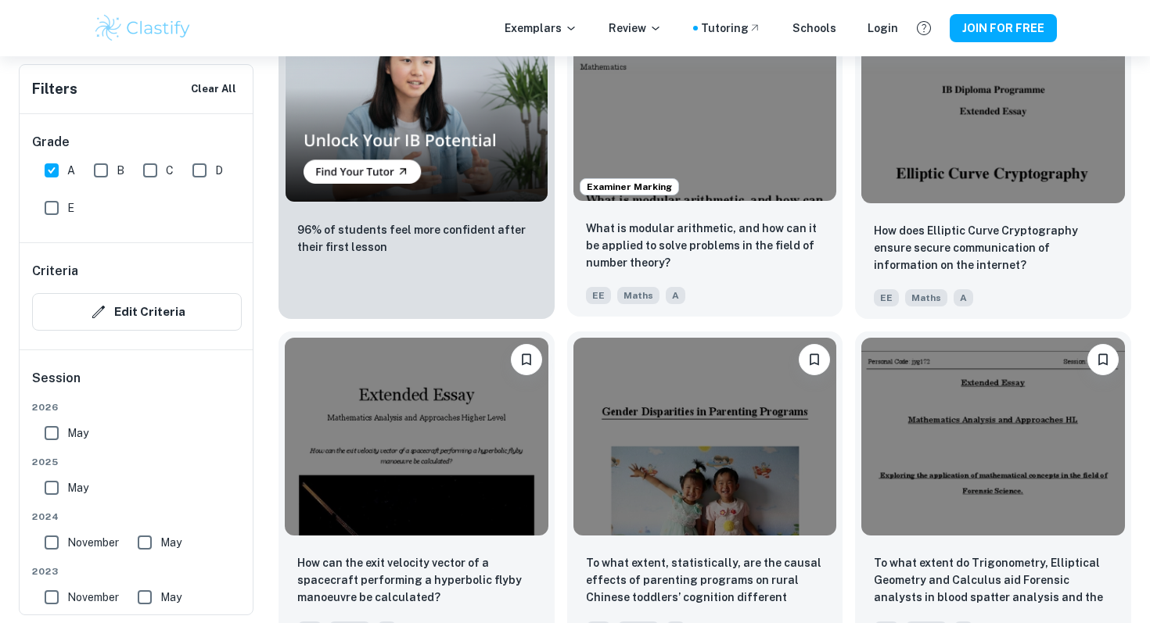
scroll to position [1637, 0]
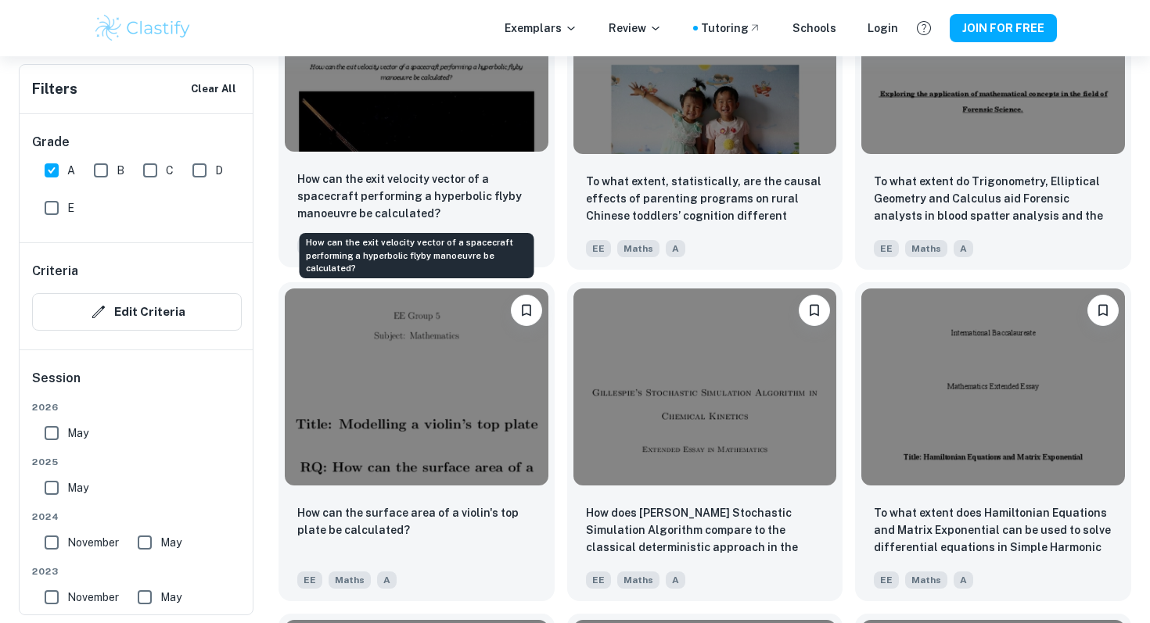
click at [416, 171] on p "How can the exit velocity vector of a spacecraft performing a hyperbolic flyby …" at bounding box center [416, 196] width 239 height 52
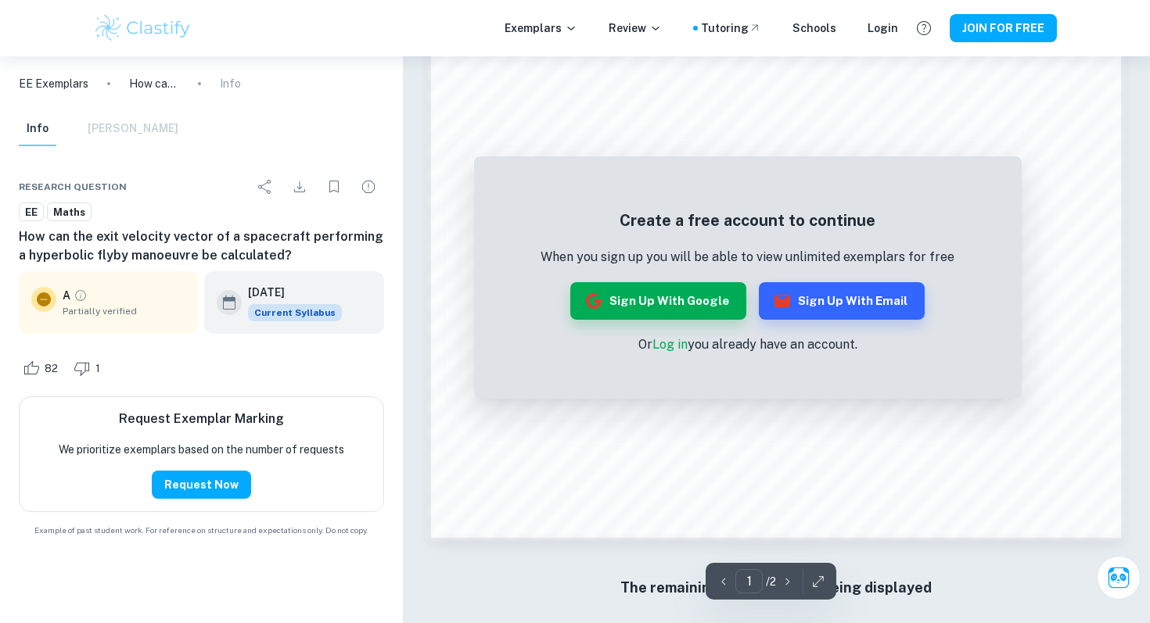
scroll to position [1513, 0]
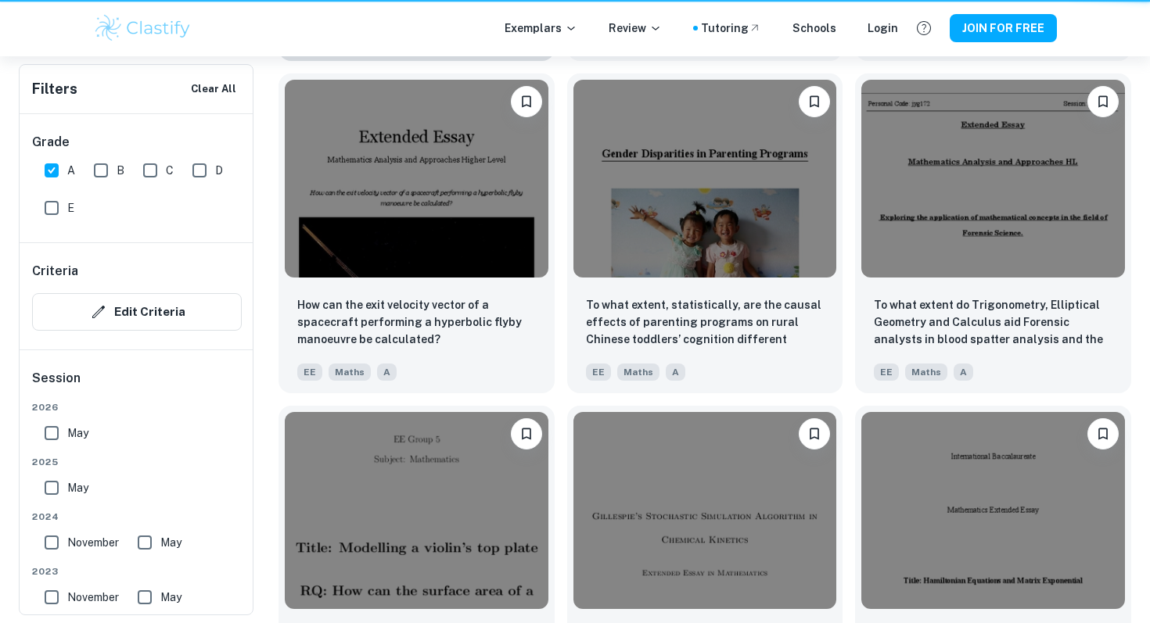
scroll to position [1637, 0]
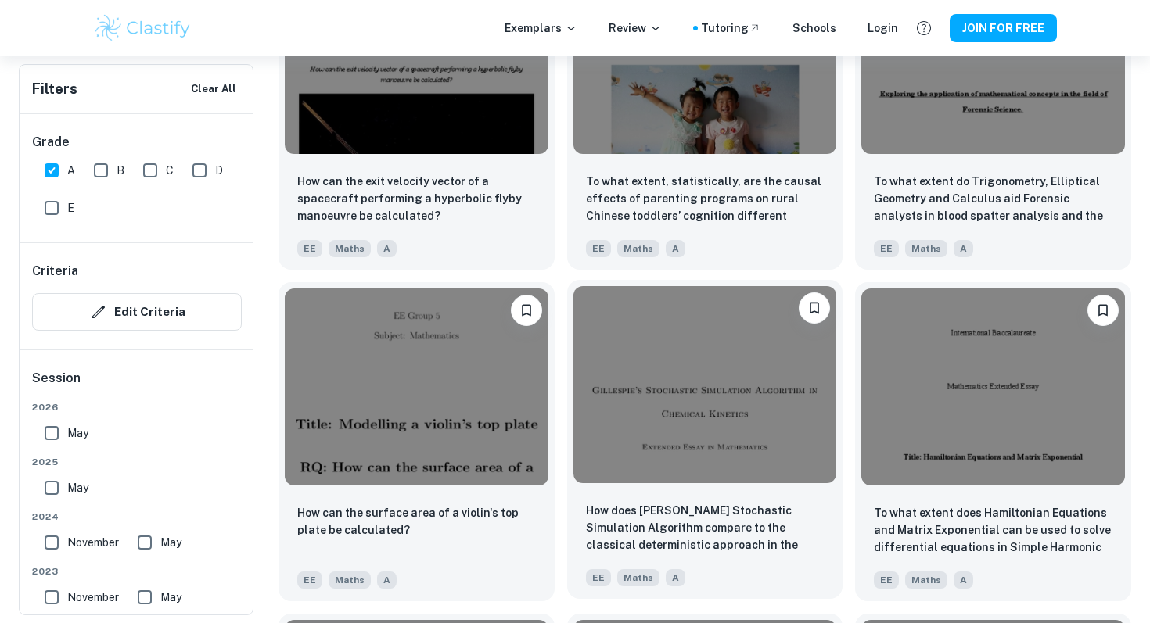
click at [744, 364] on img at bounding box center [705, 384] width 264 height 197
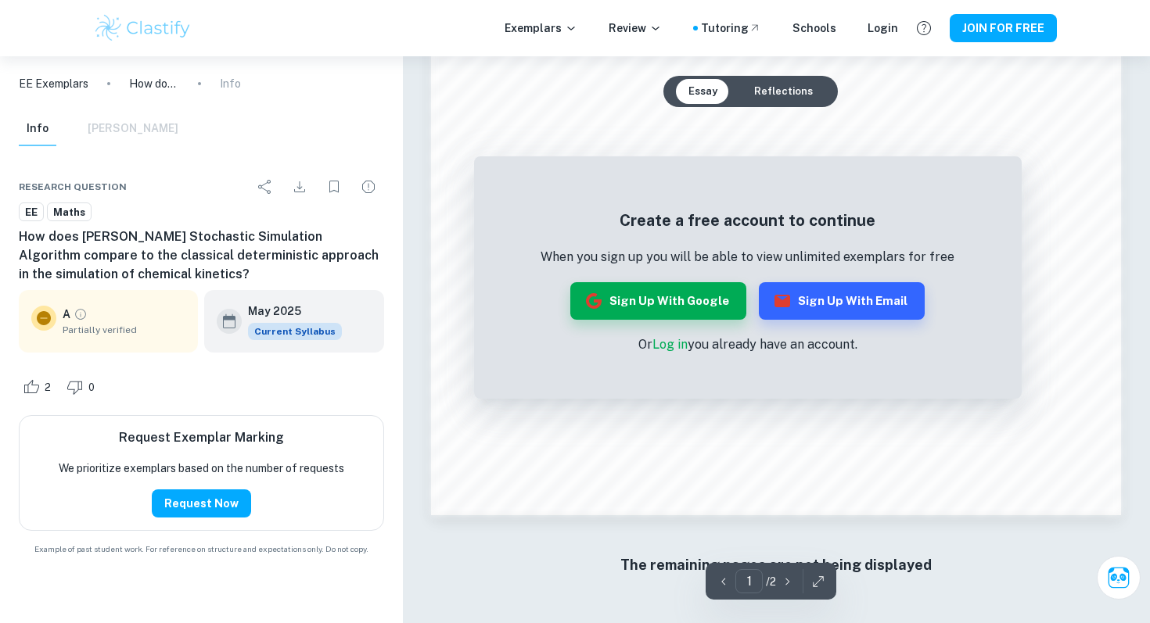
scroll to position [1637, 0]
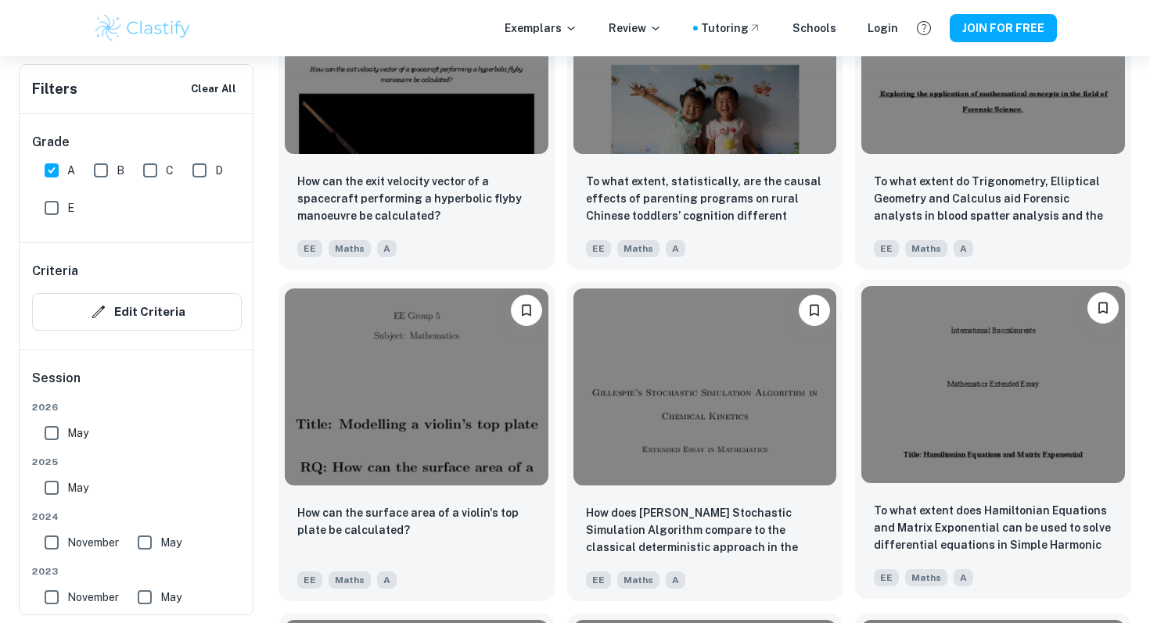
click at [913, 319] on img at bounding box center [993, 384] width 264 height 197
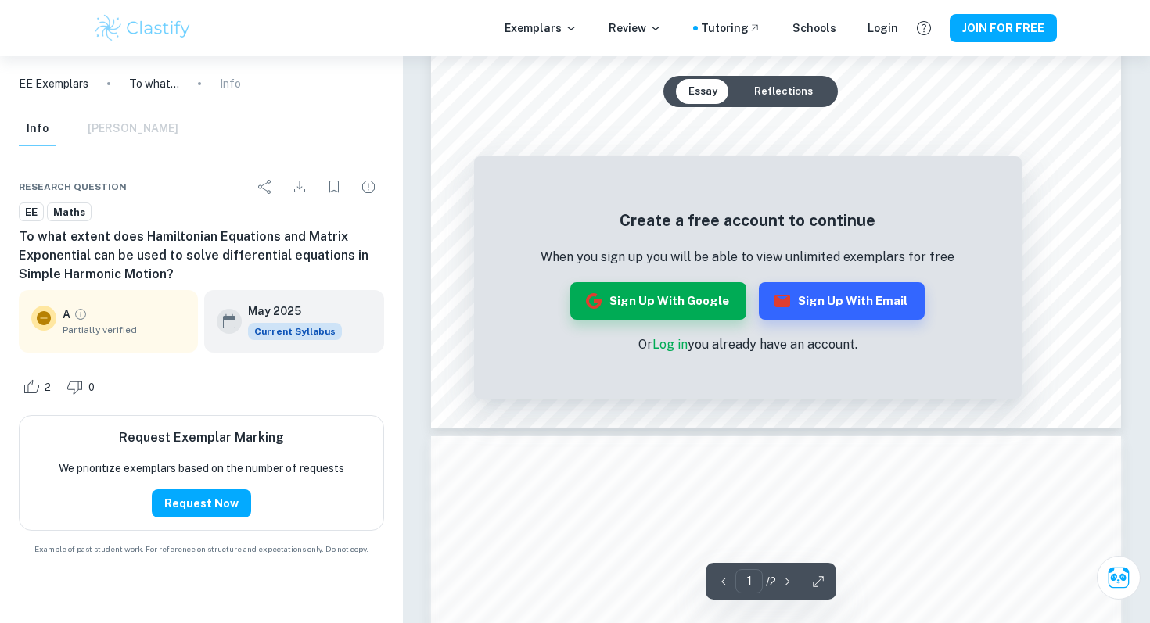
scroll to position [1515, 0]
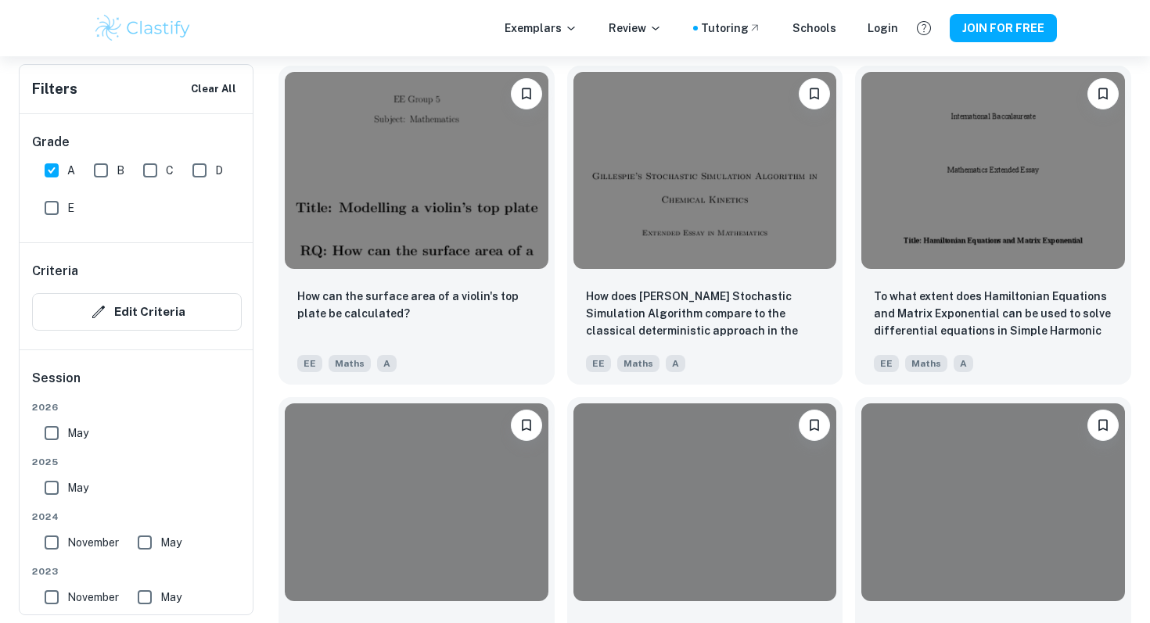
scroll to position [2094, 0]
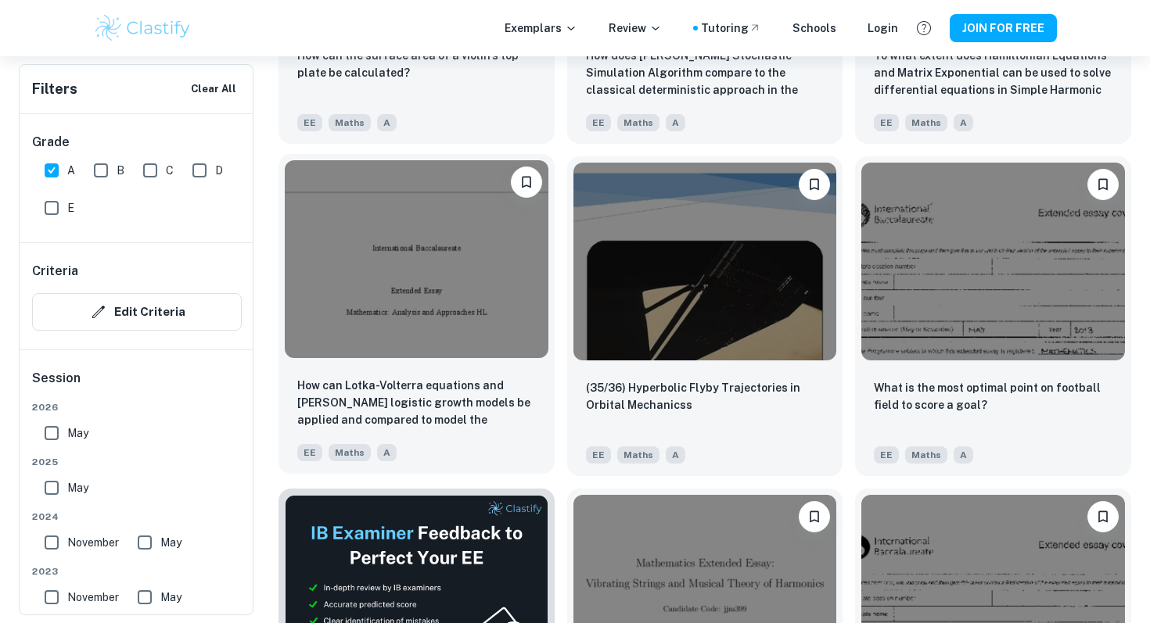
click at [439, 254] on img at bounding box center [417, 258] width 264 height 197
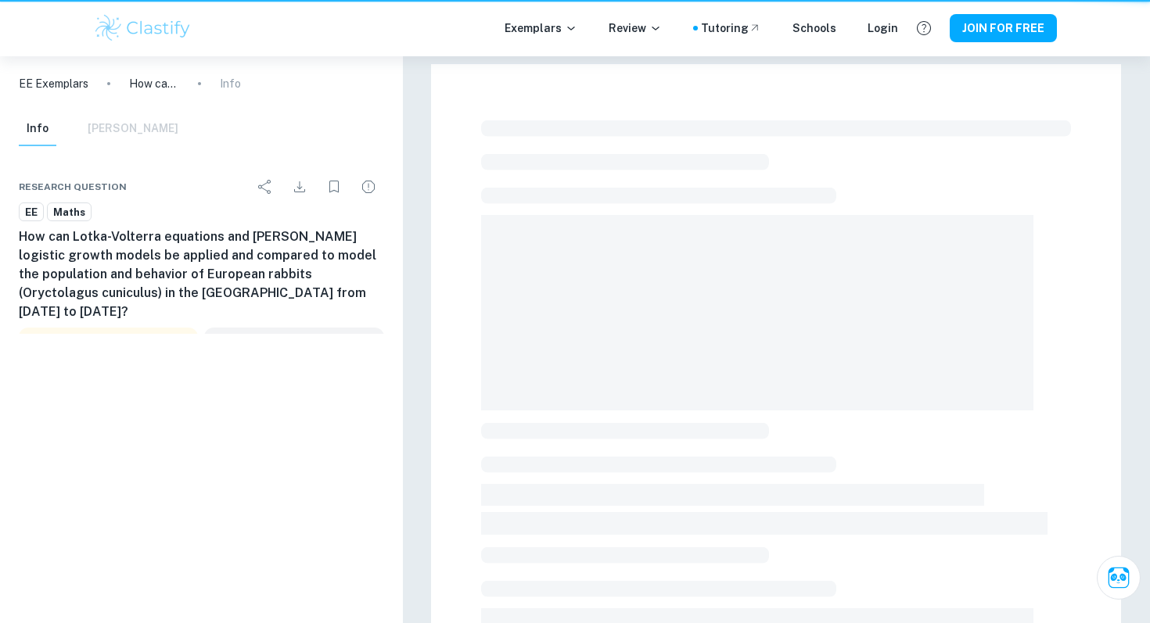
click at [439, 254] on div at bounding box center [776, 552] width 690 height 976
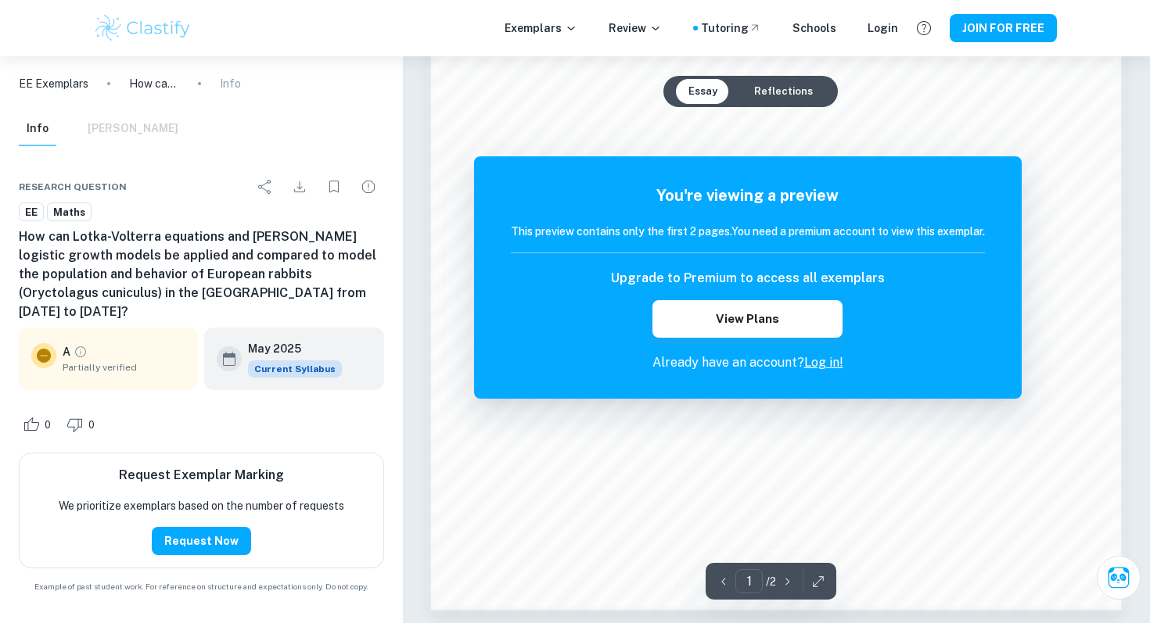
scroll to position [1349, 0]
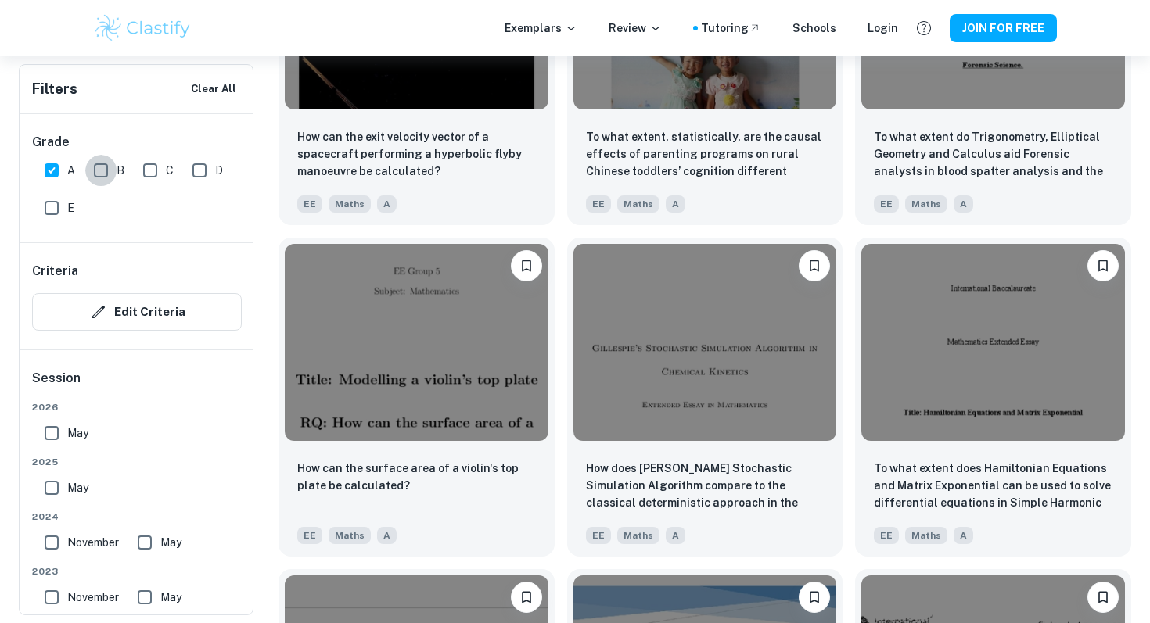
drag, startPoint x: 97, startPoint y: 178, endPoint x: 63, endPoint y: 174, distance: 34.6
click at [96, 178] on input "B" at bounding box center [100, 170] width 31 height 31
checkbox input "true"
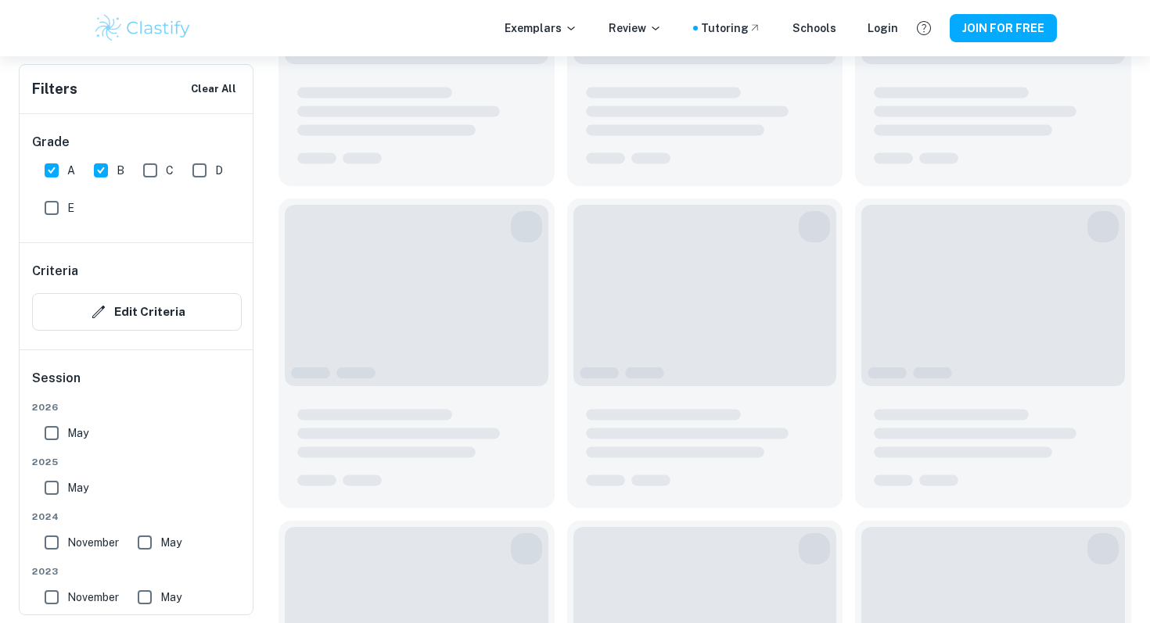
click at [61, 174] on input "A" at bounding box center [51, 170] width 31 height 31
checkbox input "false"
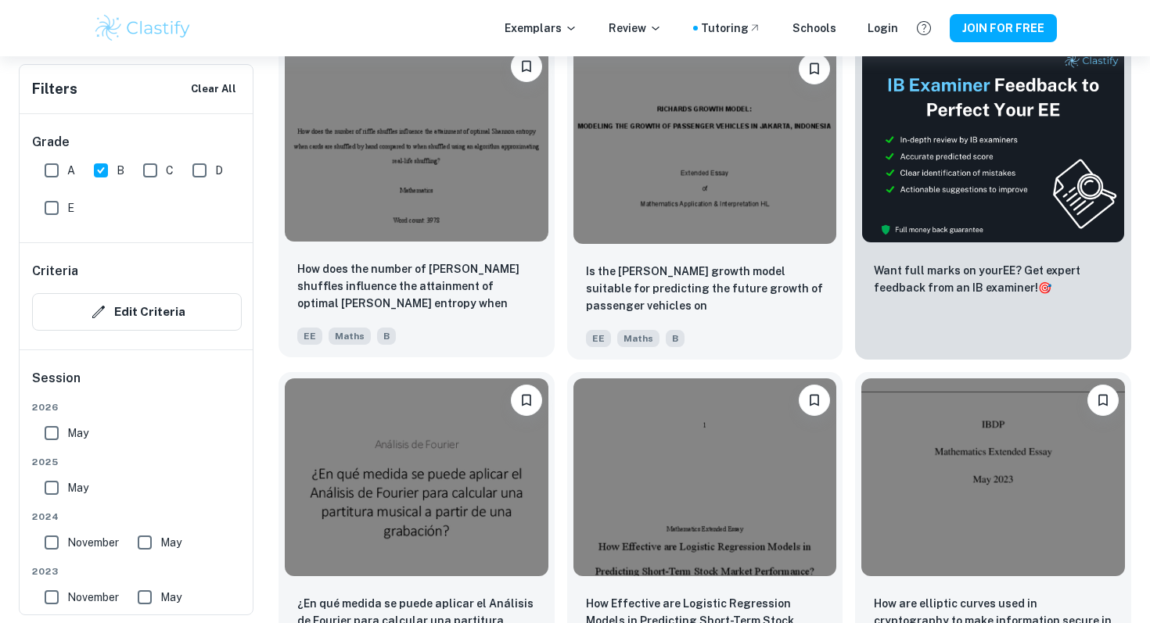
click at [463, 185] on img at bounding box center [417, 143] width 264 height 197
click at [595, 163] on img at bounding box center [705, 143] width 264 height 197
